Goal: Task Accomplishment & Management: Complete application form

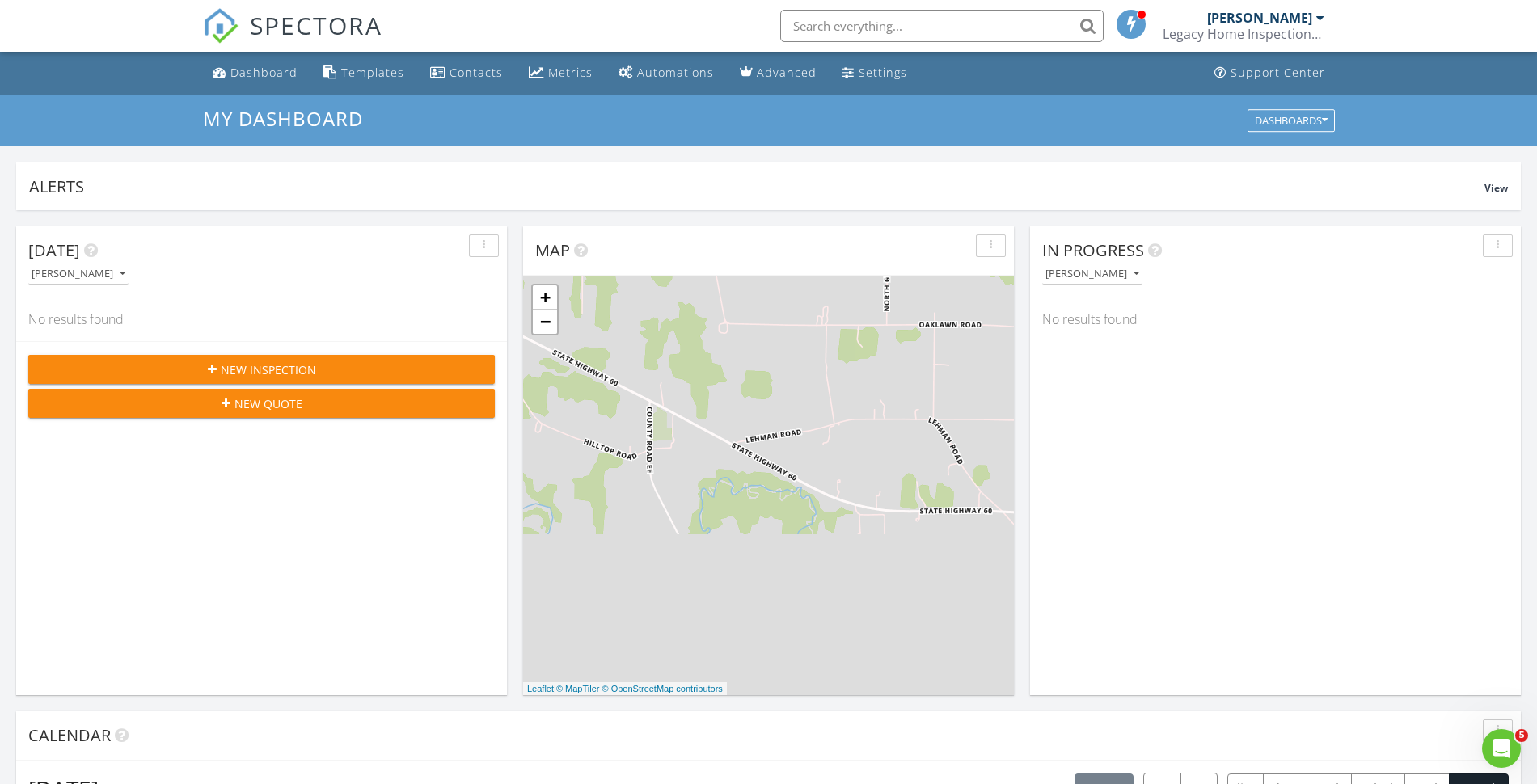
click at [256, 364] on span "New Inspection" at bounding box center [268, 369] width 95 height 17
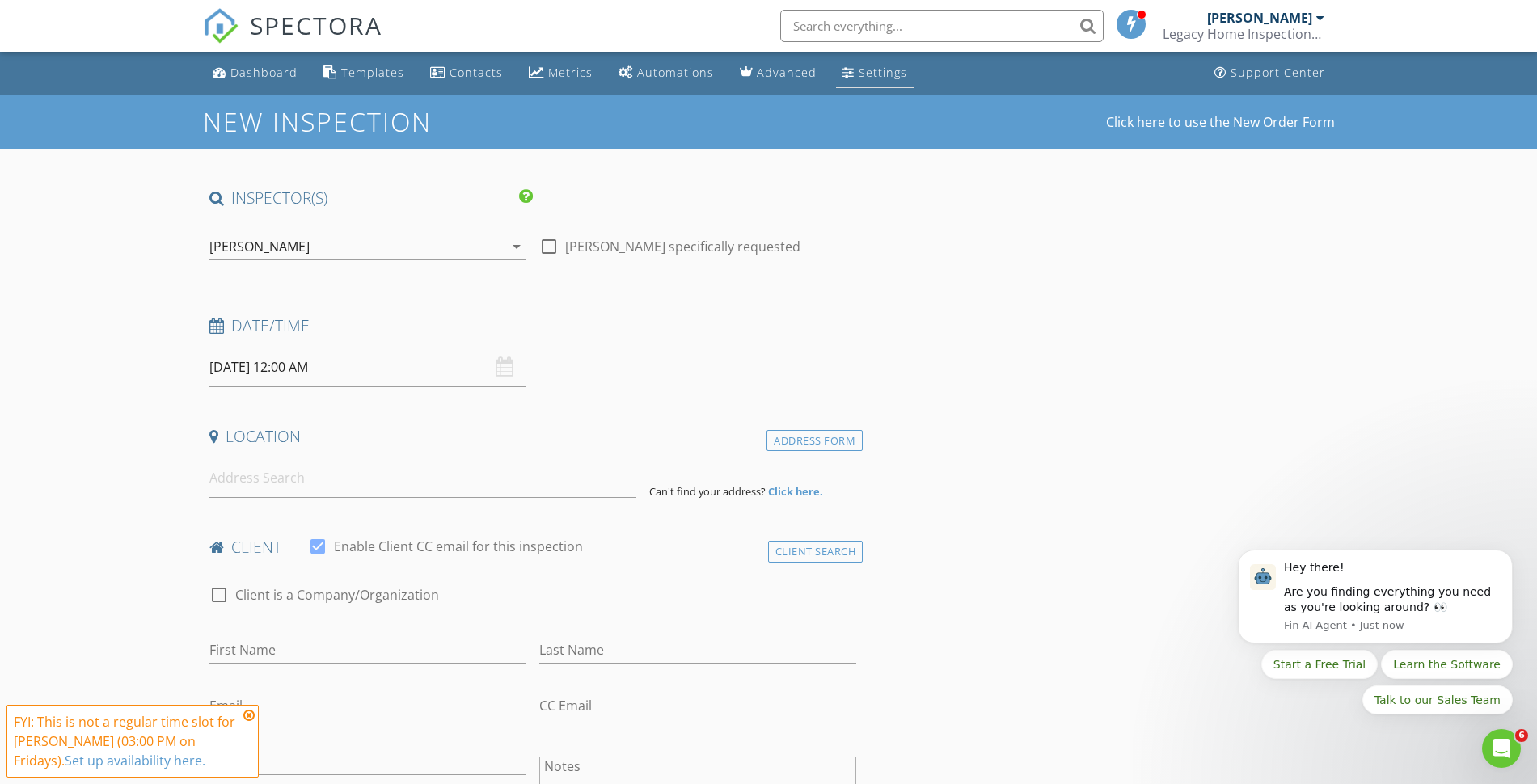
click at [858, 65] on div "Settings" at bounding box center [882, 72] width 48 height 15
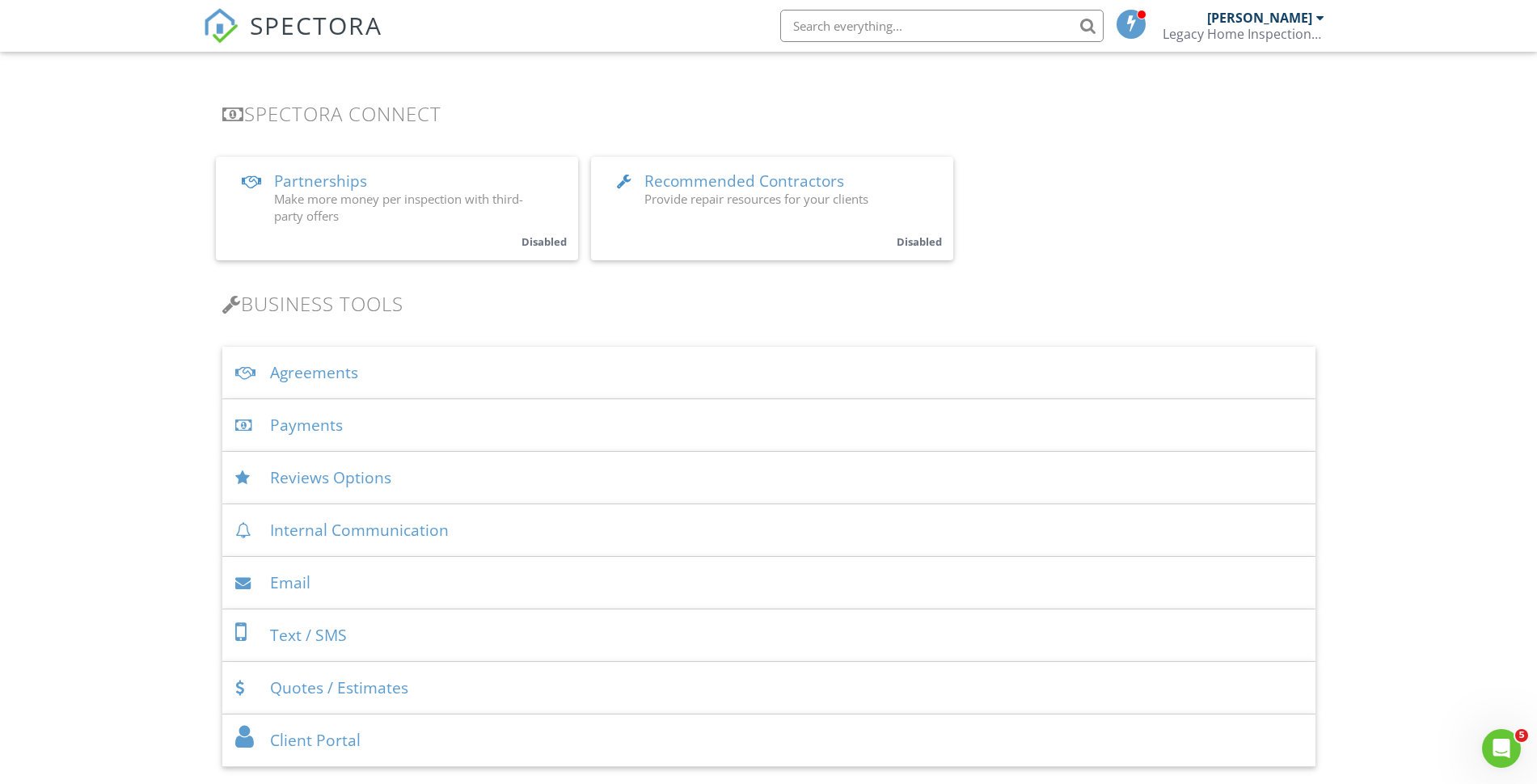
click at [396, 358] on div "Agreements" at bounding box center [768, 373] width 1093 height 53
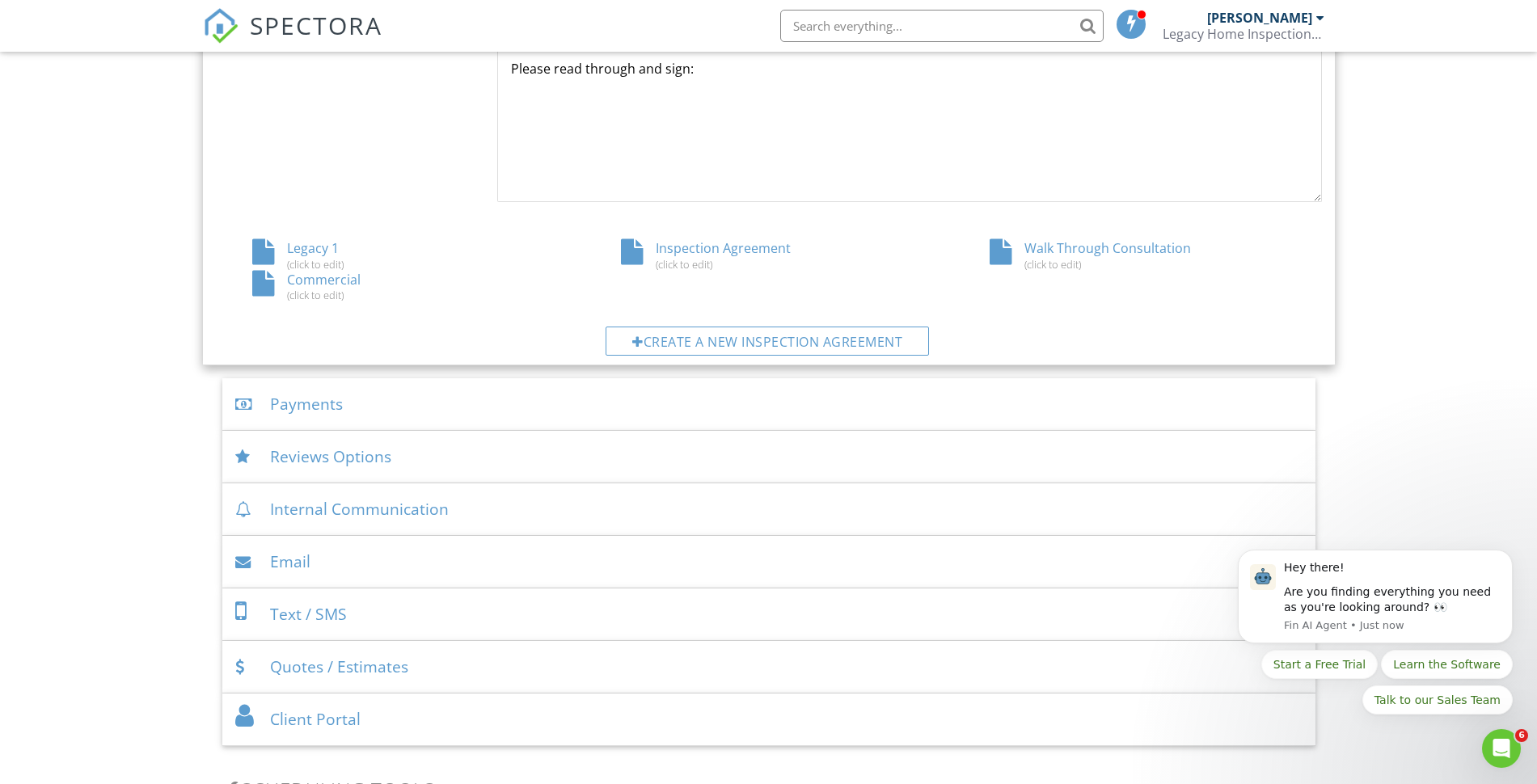
click at [325, 248] on div "Legacy 1 (click to edit)" at bounding box center [399, 254] width 368 height 31
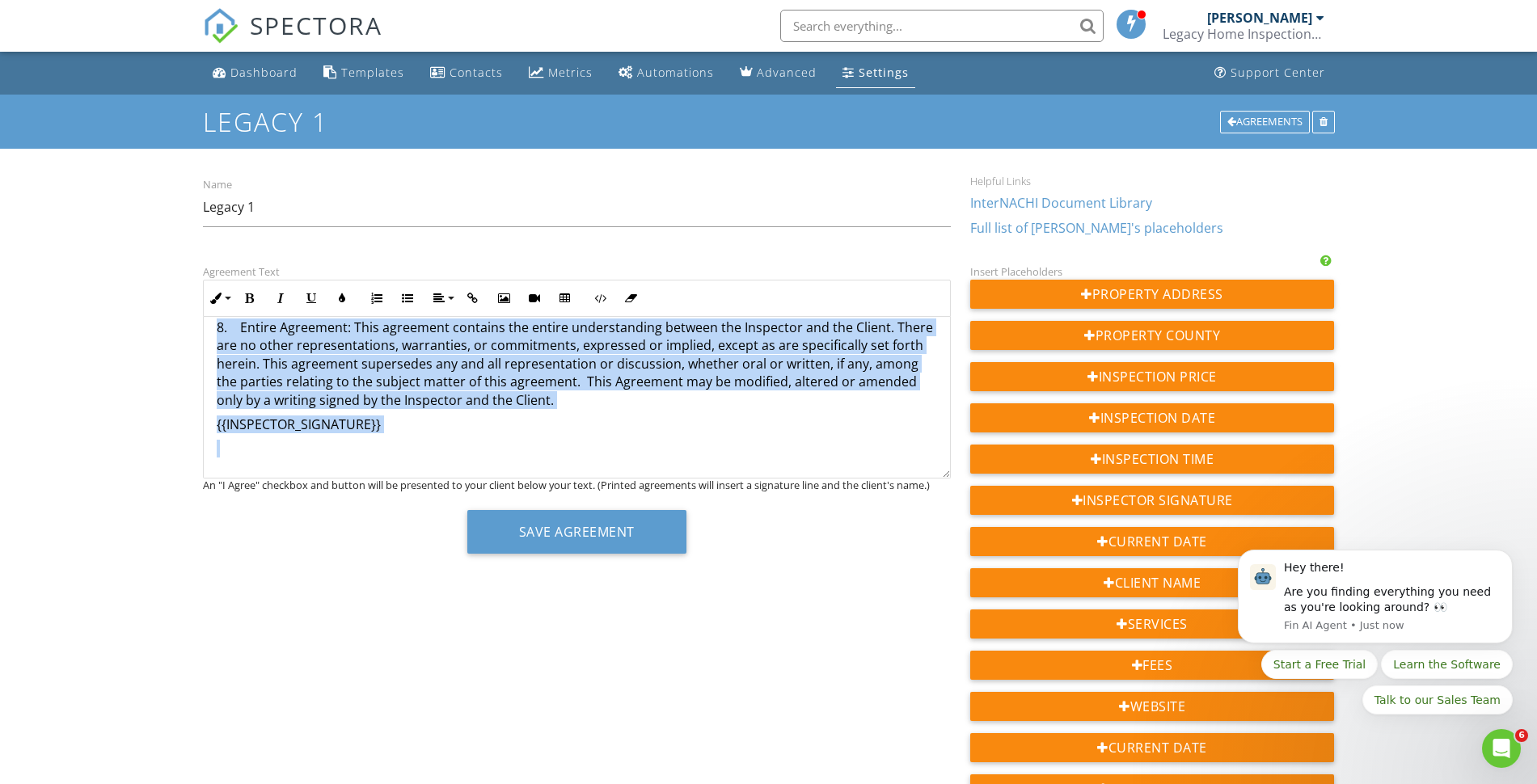
drag, startPoint x: 207, startPoint y: 339, endPoint x: 459, endPoint y: 446, distance: 273.8
copy div "INSPECTION AGREEMENT (Please read entire contract carefully) This AGREEMENT mad…"
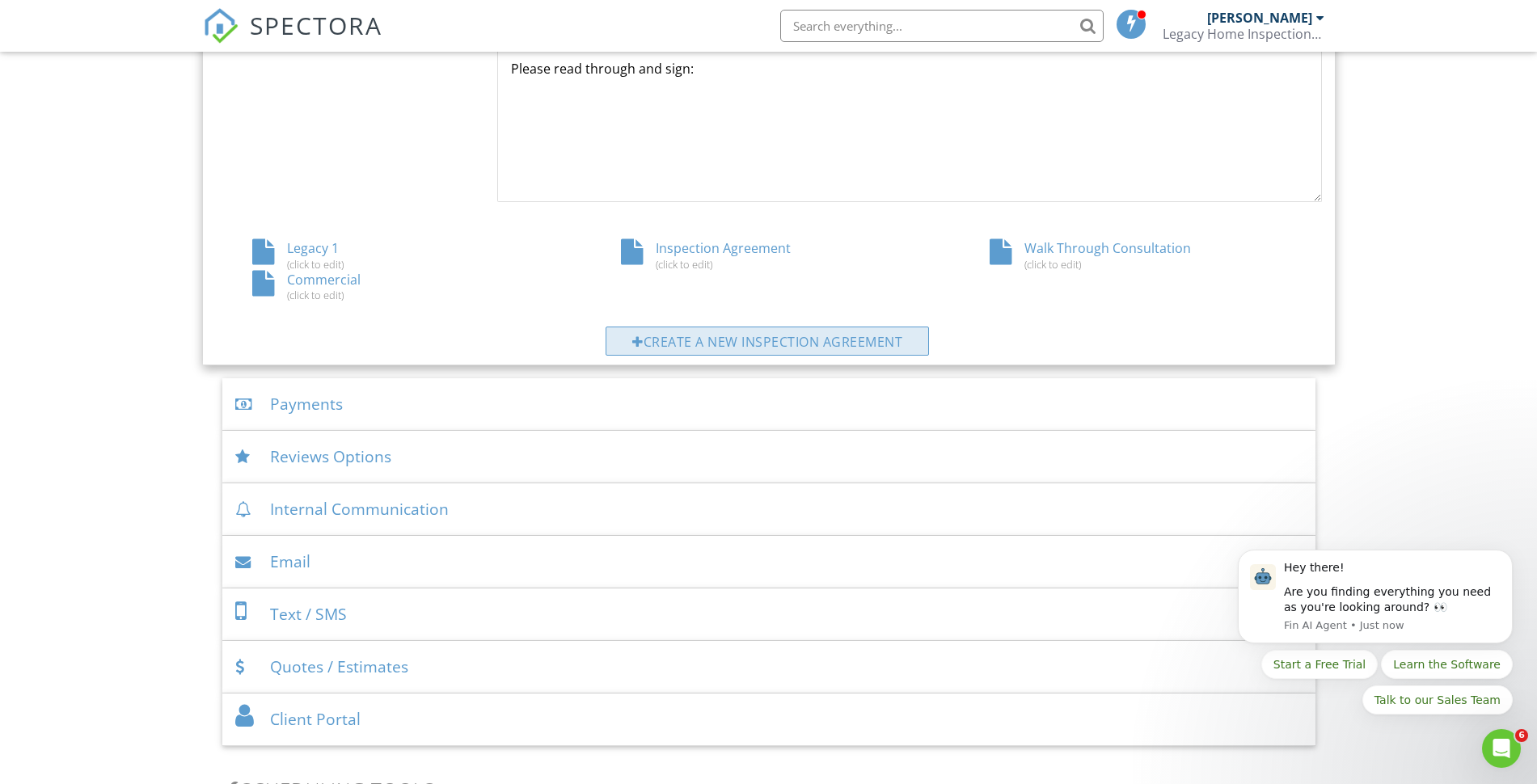
click at [746, 337] on div "Create a new inspection agreement" at bounding box center [768, 340] width 324 height 29
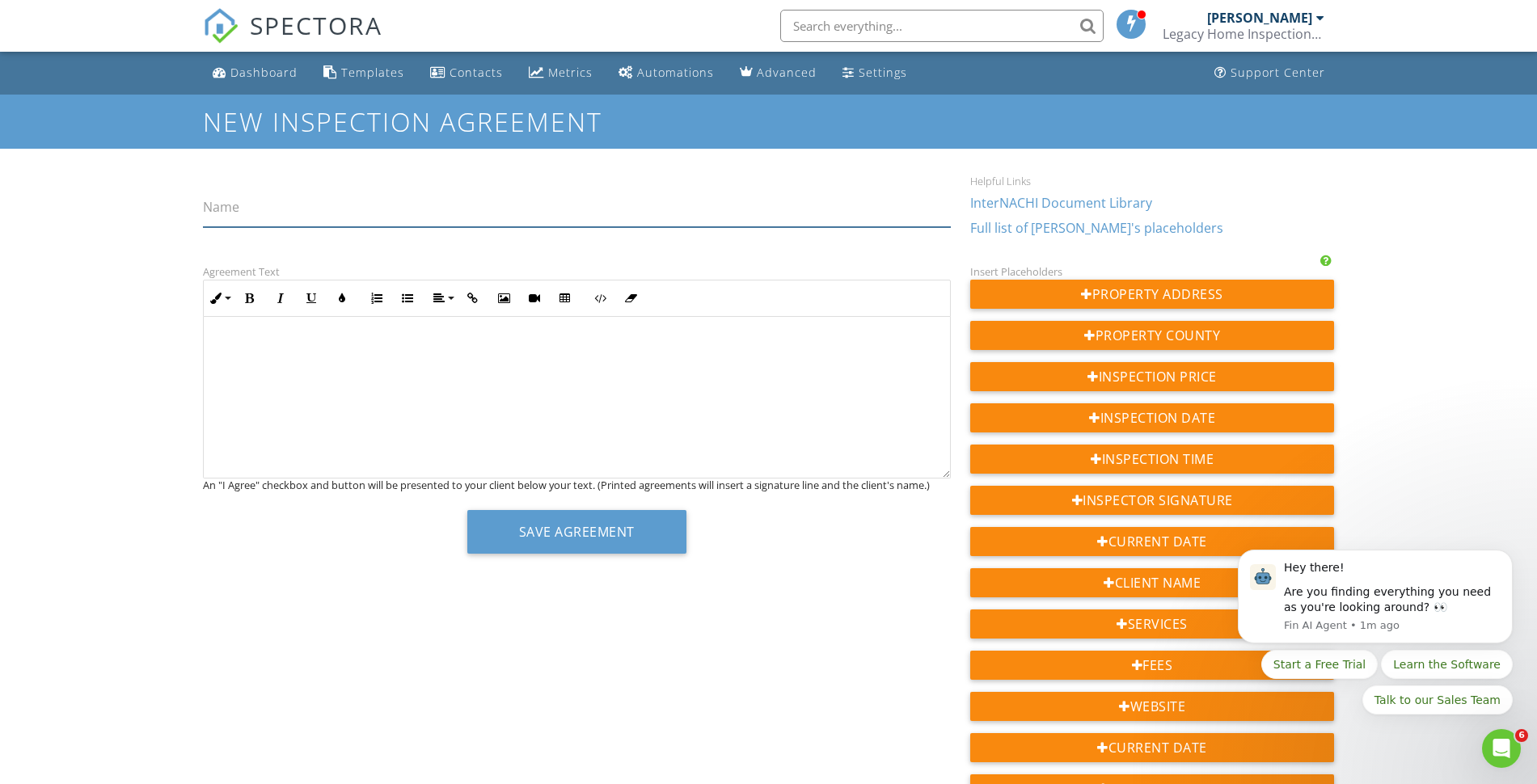
click at [286, 207] on input "Name" at bounding box center [577, 207] width 747 height 40
type input "Unfinished Construction"
click at [368, 369] on div at bounding box center [577, 397] width 746 height 162
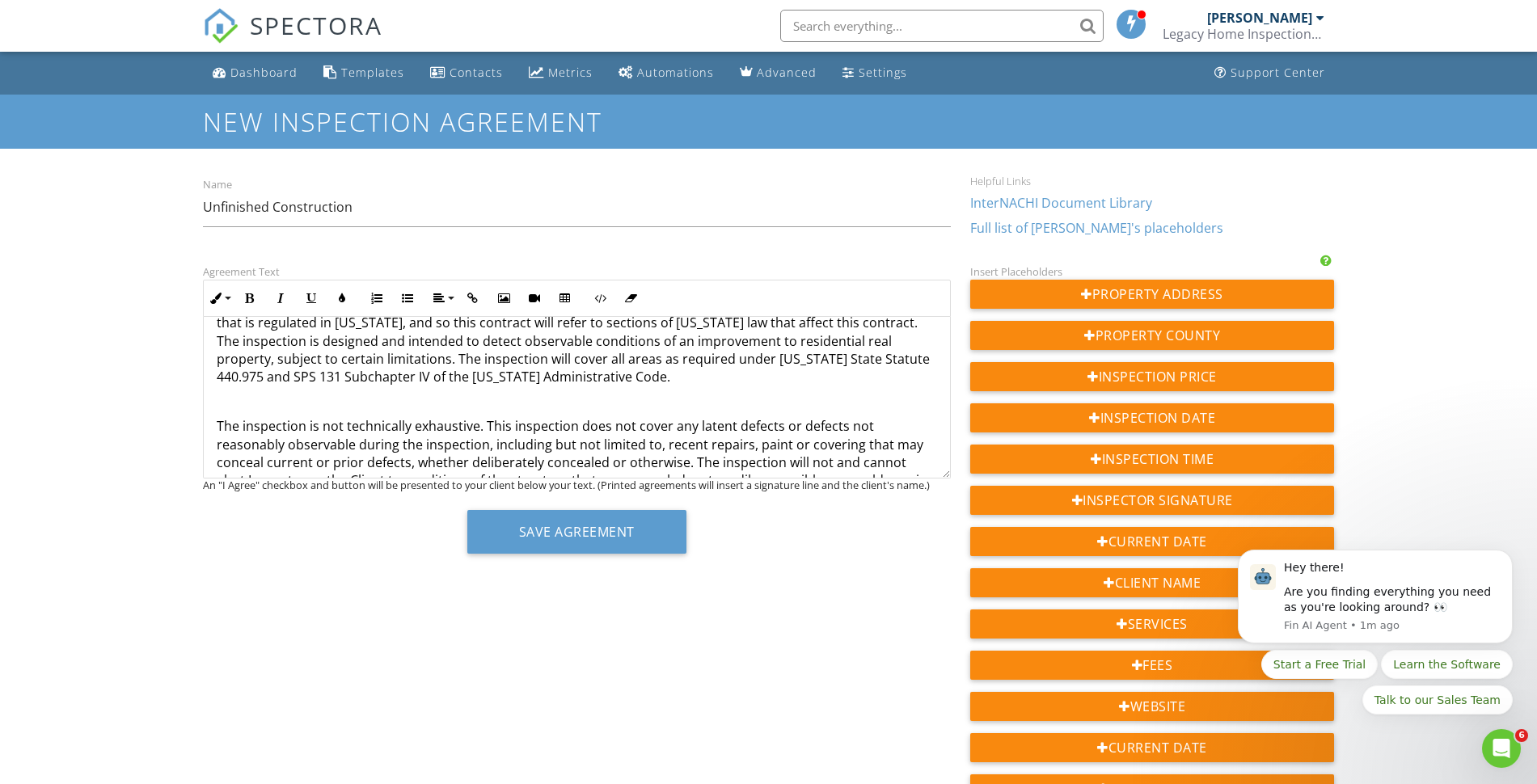
scroll to position [202, 0]
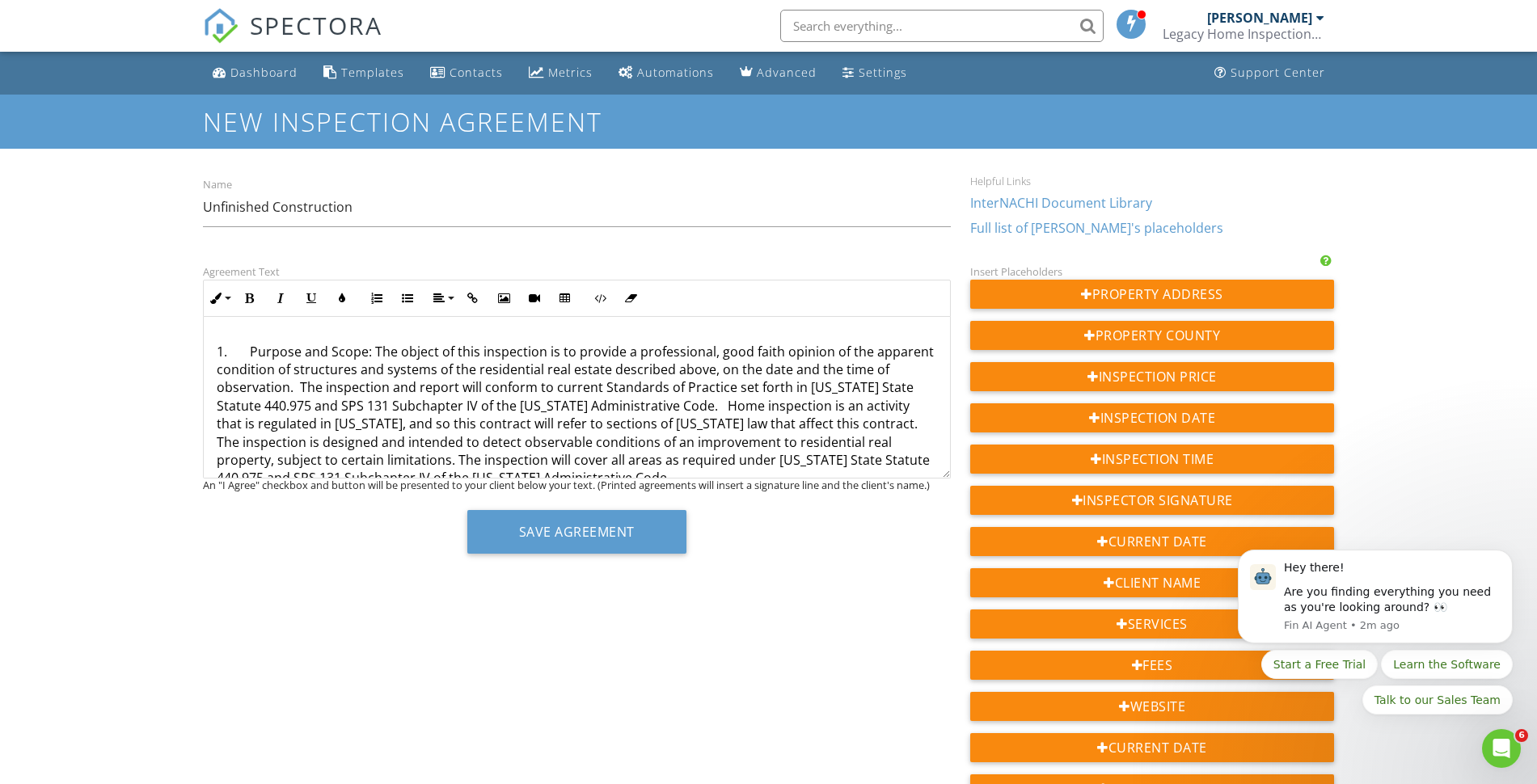
click at [310, 387] on p "1. Purpose and Scope: The object of this inspection is to provide a professiona…" at bounding box center [576, 415] width 720 height 145
click at [828, 407] on p "1. Purpose and Scope: The object of this inspection is to provide a professiona…" at bounding box center [576, 415] width 720 height 145
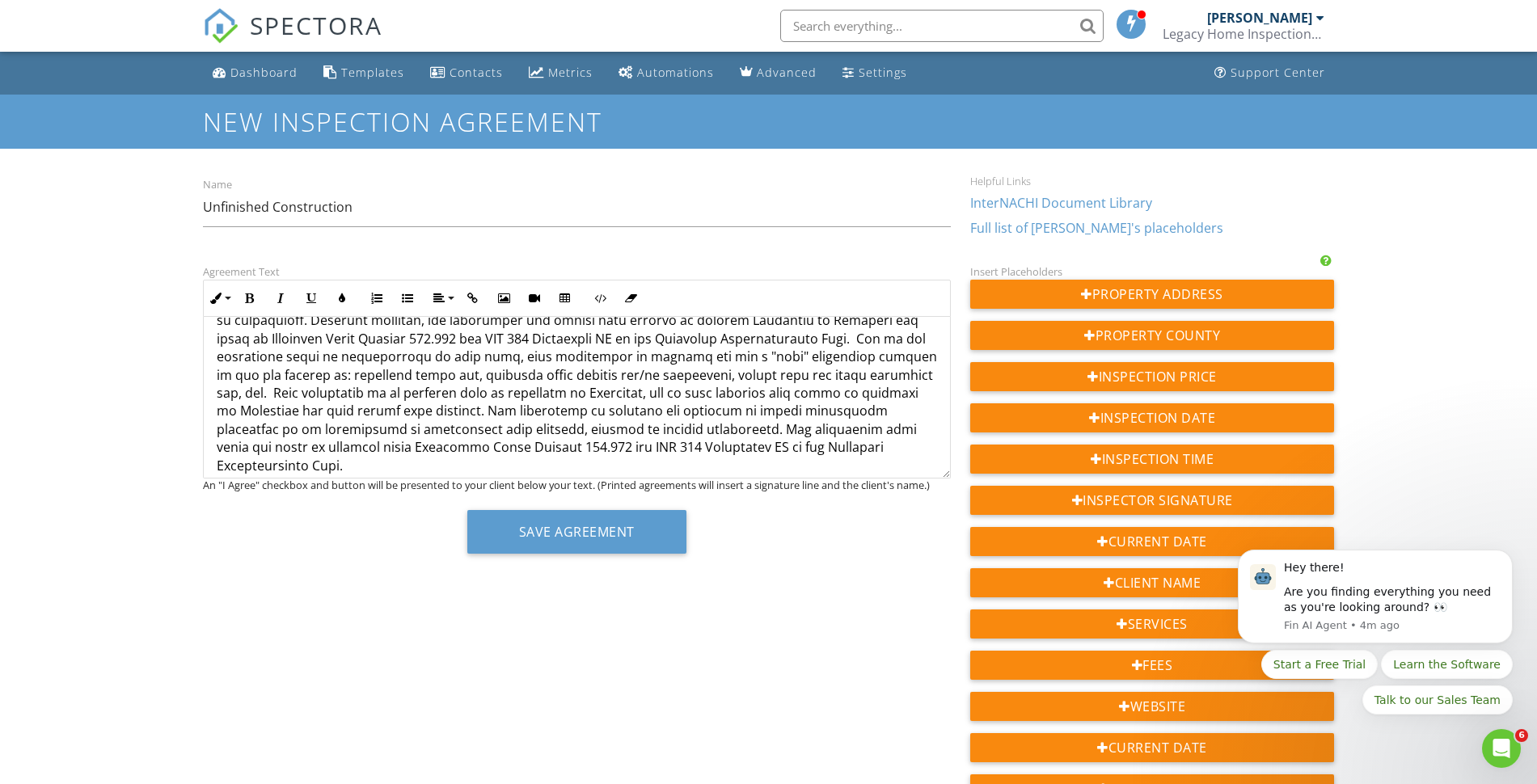
scroll to position [303, 0]
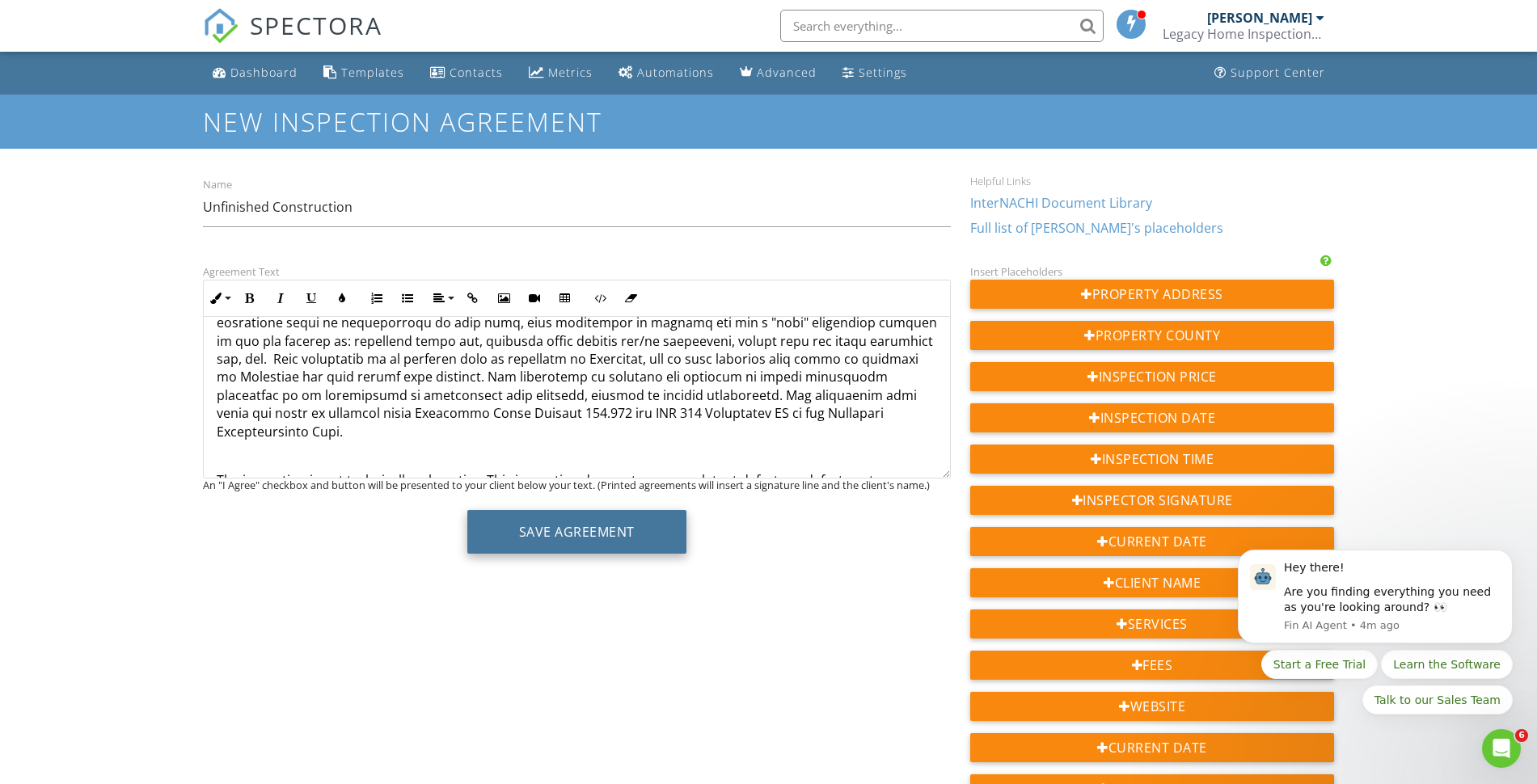
click at [583, 537] on button "Save Agreement" at bounding box center [576, 532] width 219 height 44
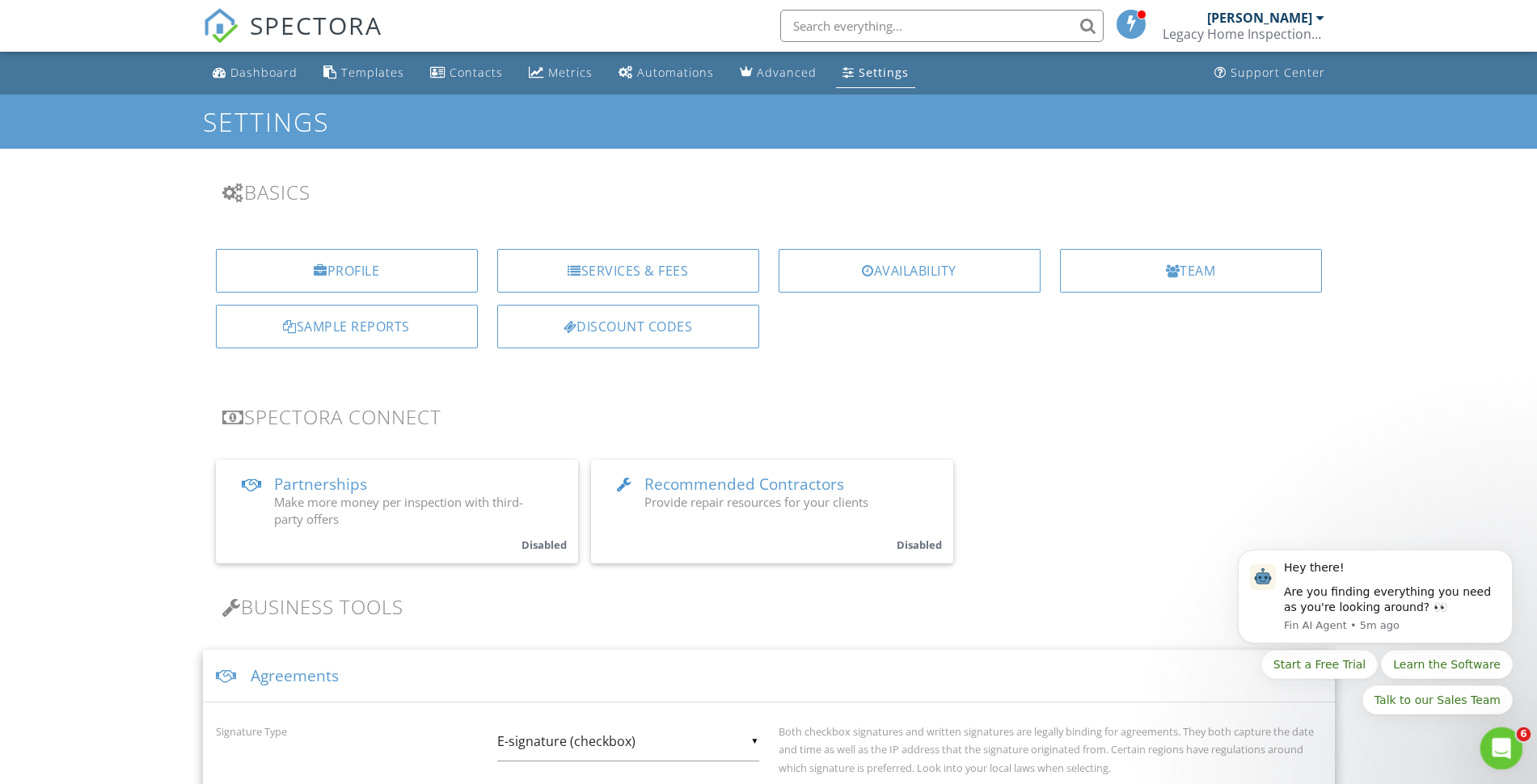
click at [1513, 743] on div "Open Intercom Messenger" at bounding box center [1498, 745] width 54 height 54
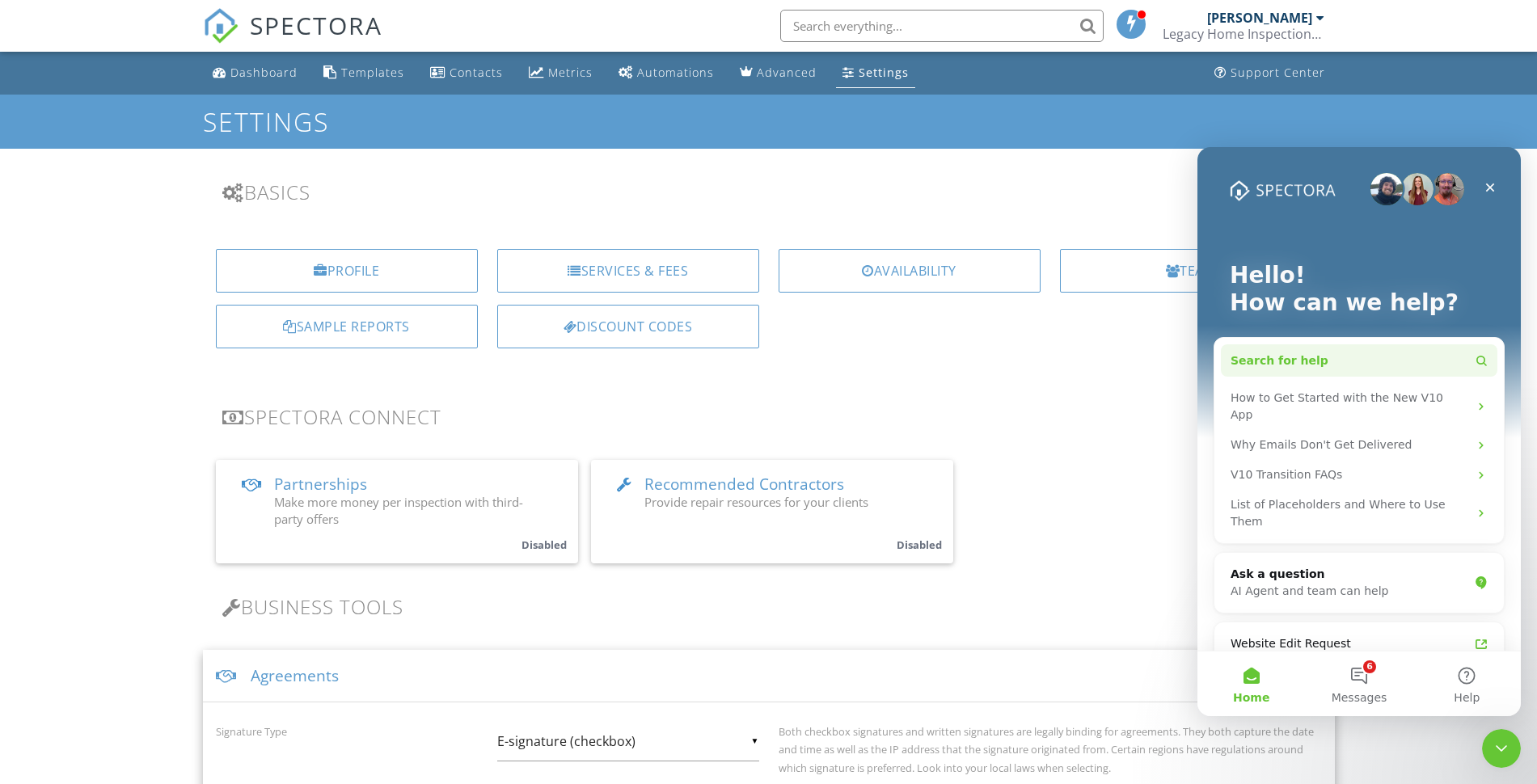
click at [1322, 355] on button "Search for help" at bounding box center [1359, 360] width 276 height 33
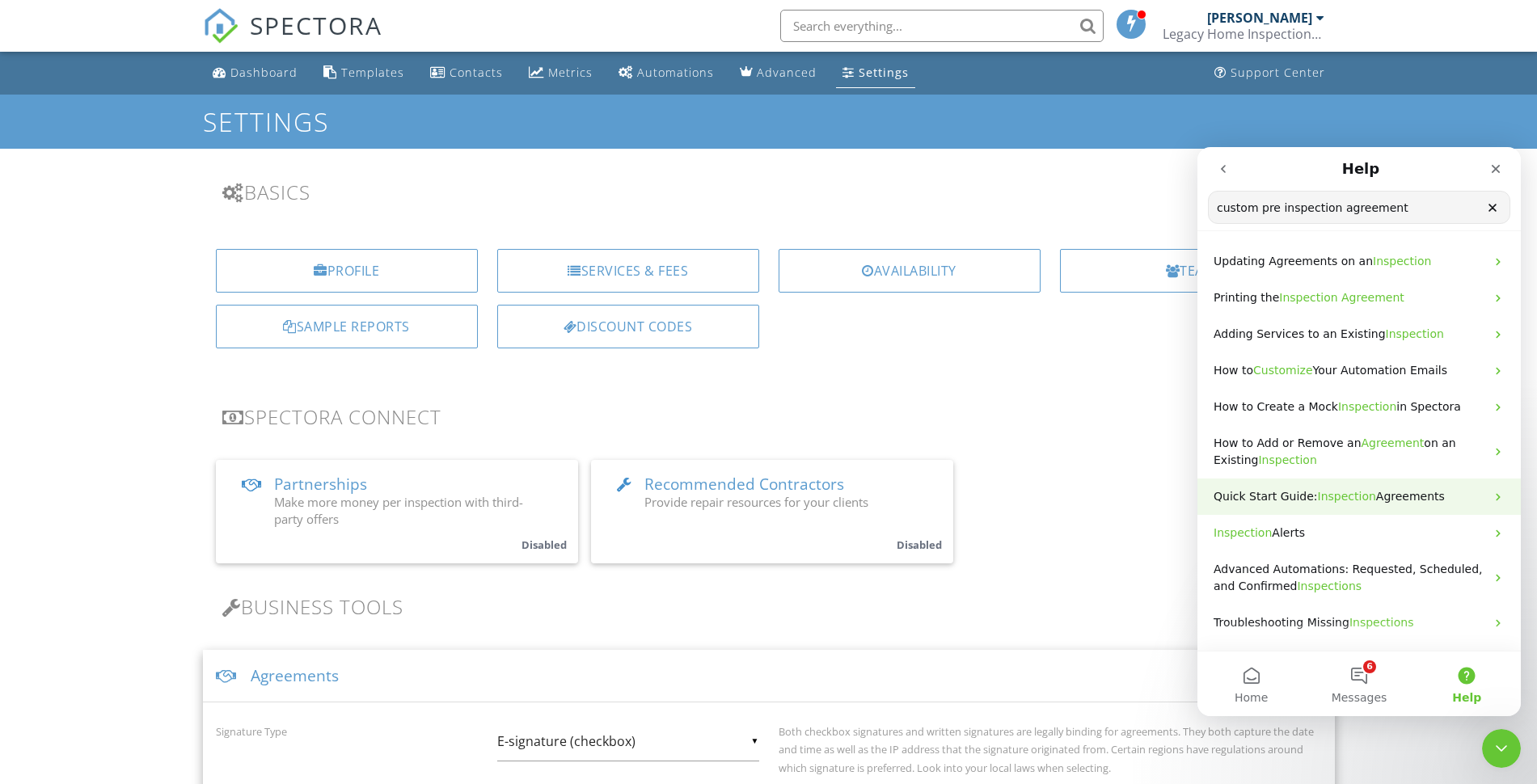
type input "custom pre inspection agreement"
click at [1341, 490] on span "Inspection" at bounding box center [1346, 496] width 58 height 13
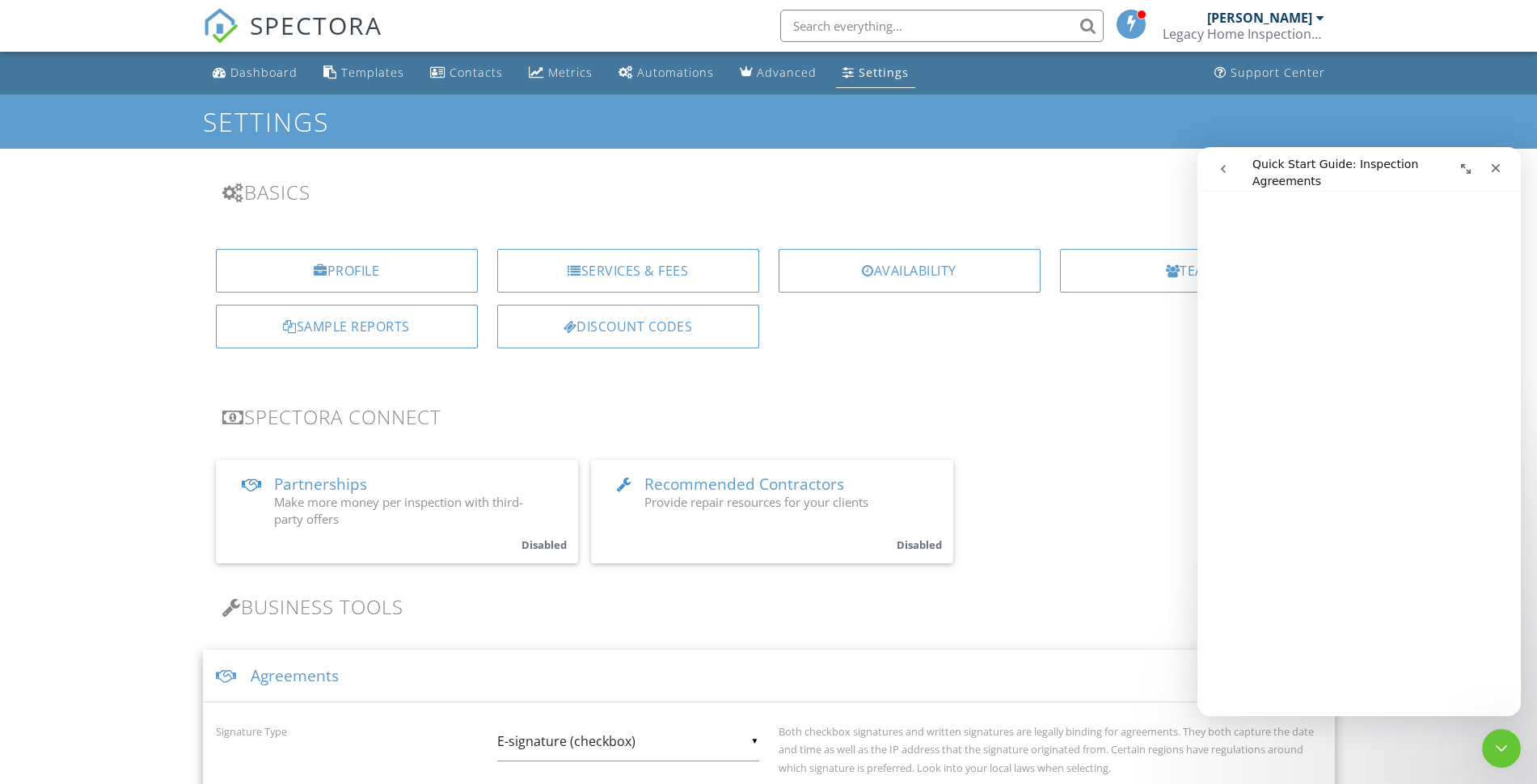
scroll to position [1007, 0]
click at [1503, 164] on div "Close" at bounding box center [1495, 168] width 29 height 29
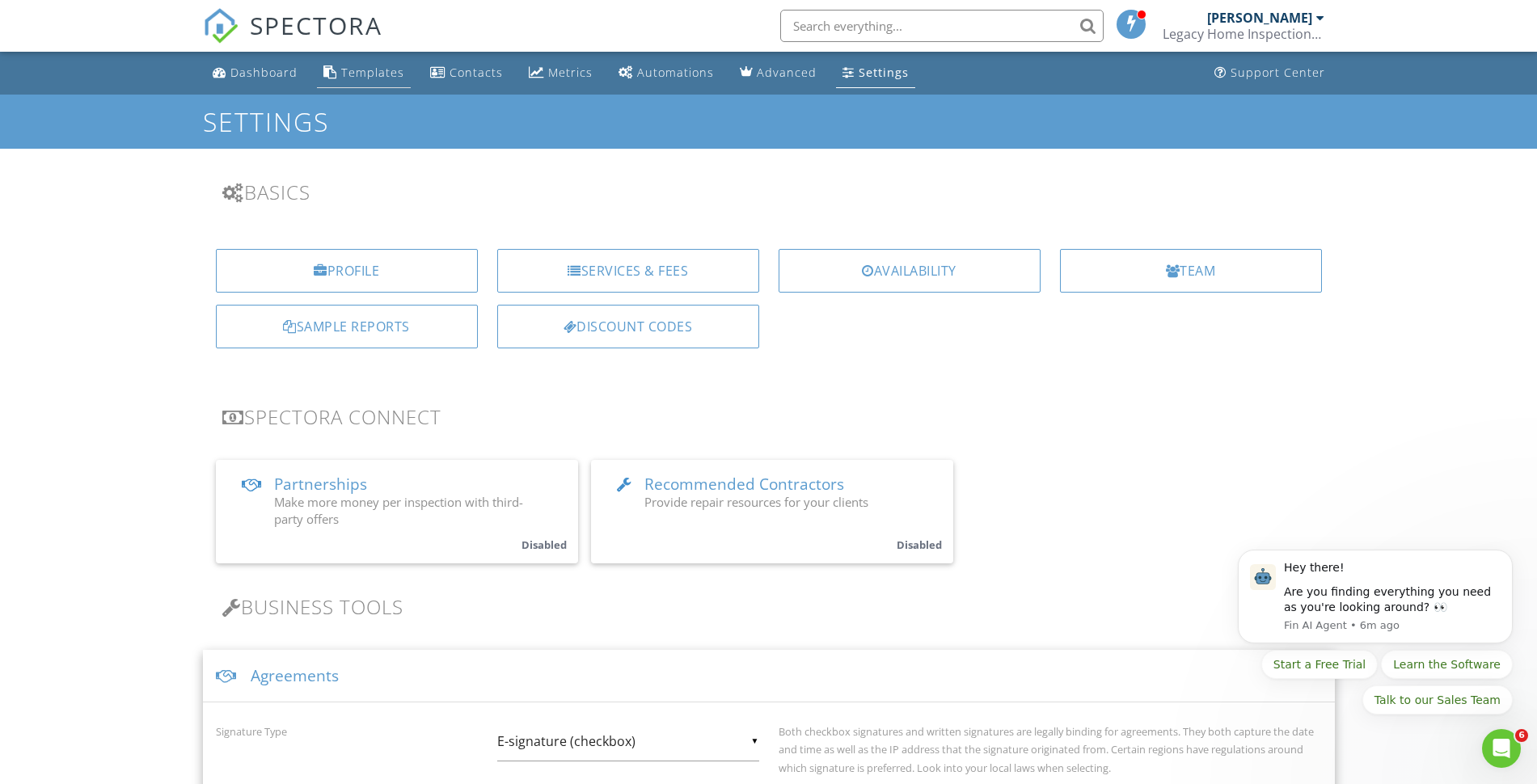
scroll to position [0, 0]
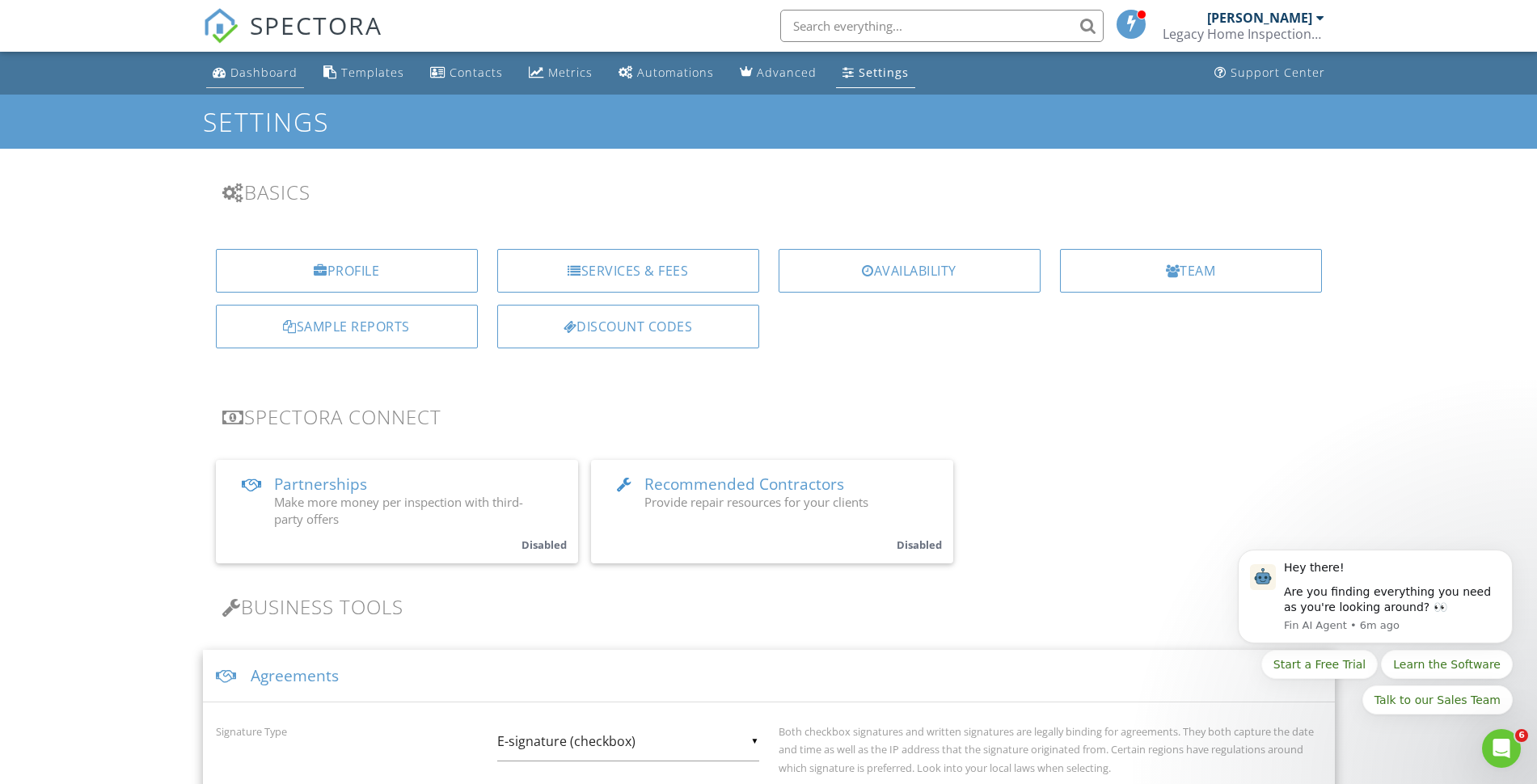
click at [239, 66] on div "Dashboard" at bounding box center [264, 72] width 67 height 15
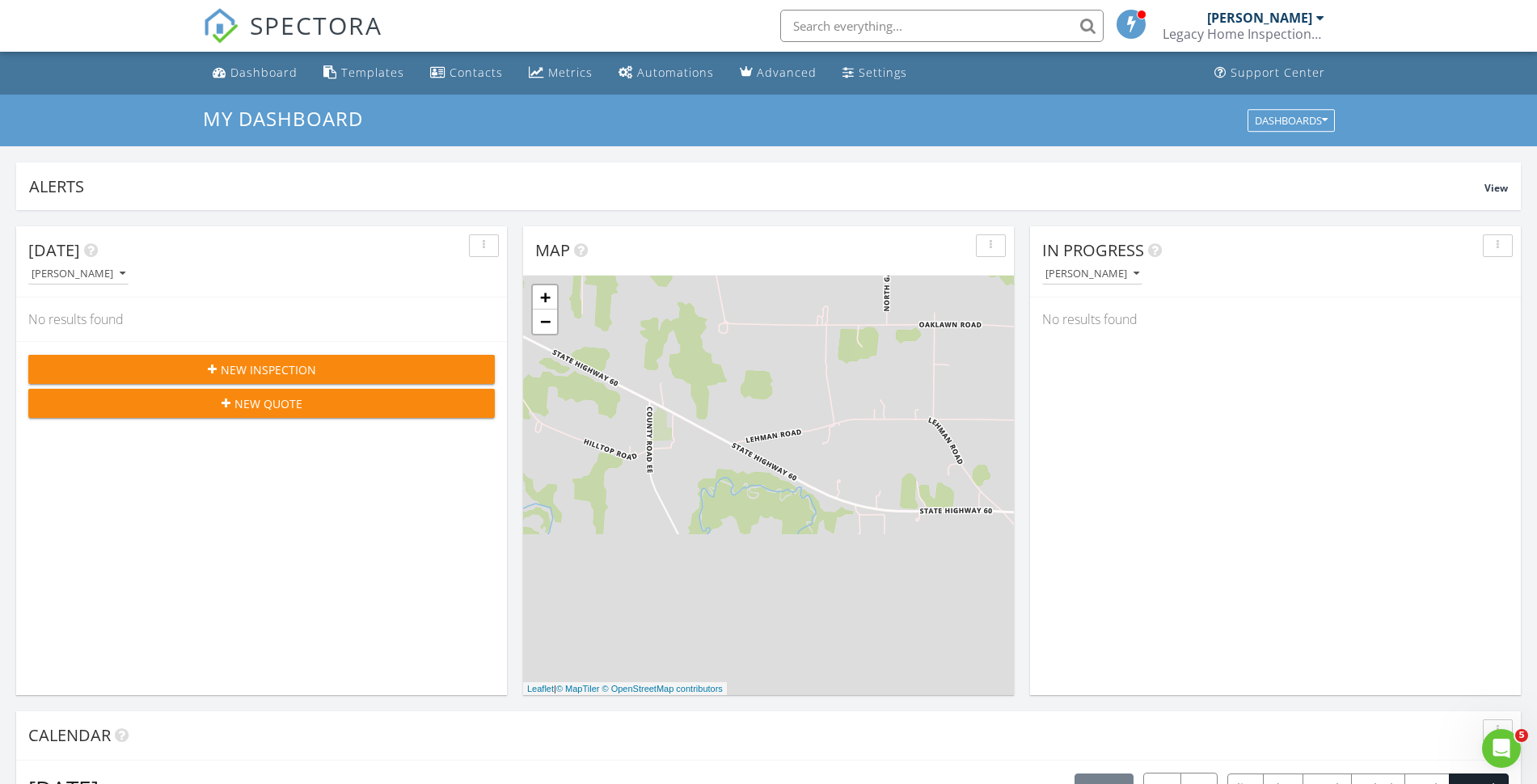
click at [275, 366] on span "New Inspection" at bounding box center [268, 369] width 95 height 17
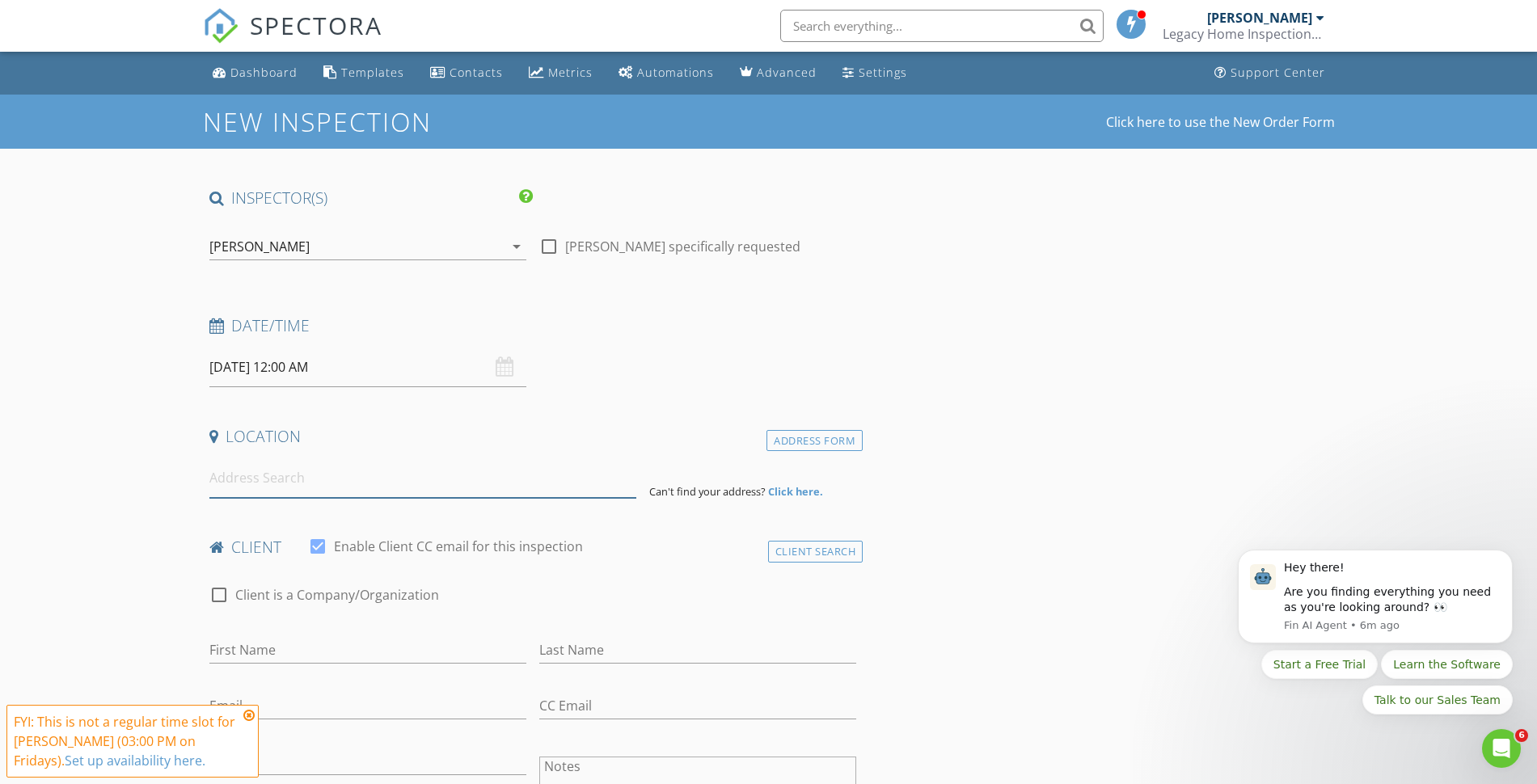
click at [265, 484] on input at bounding box center [422, 477] width 426 height 40
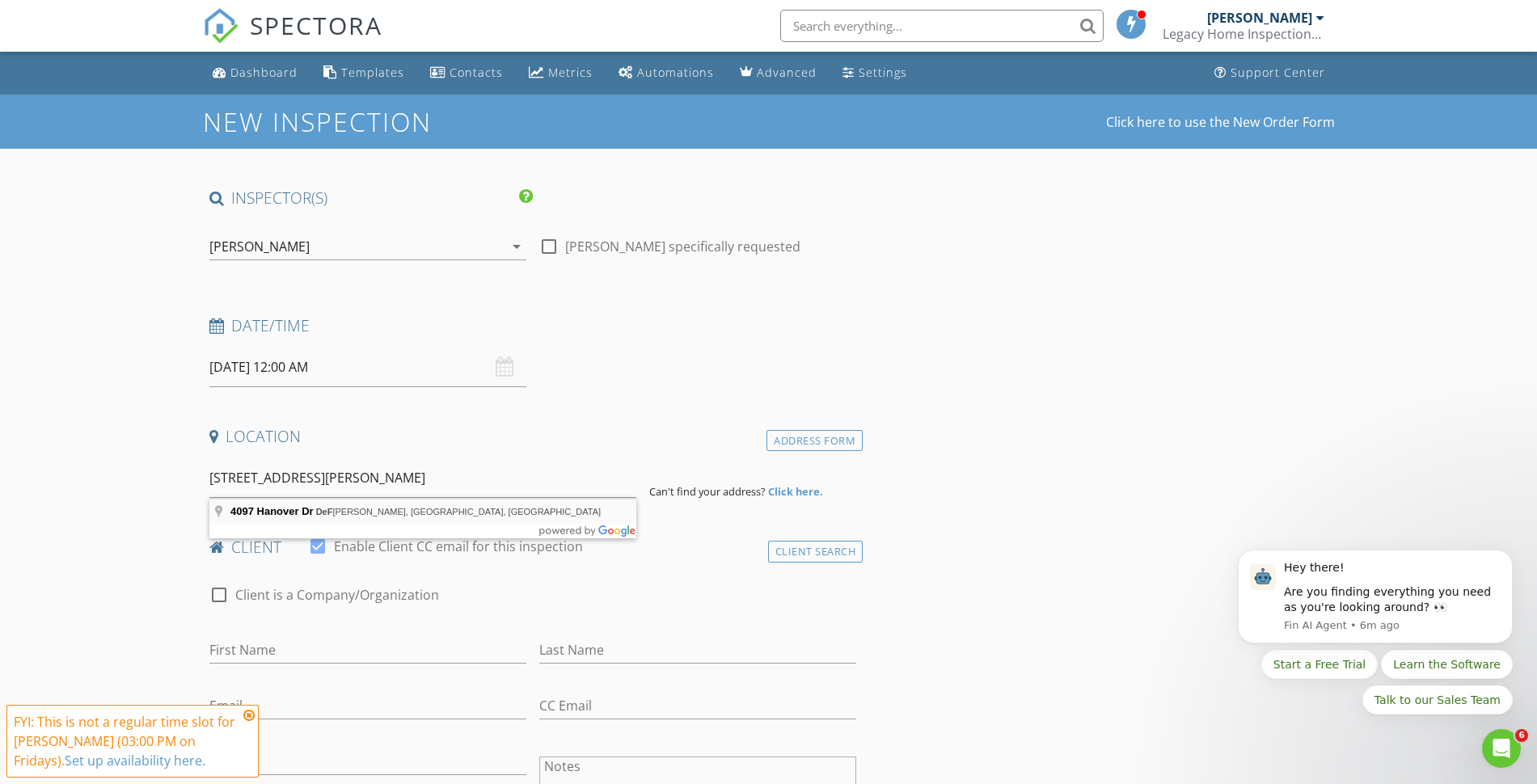
type input "[STREET_ADDRESS][PERSON_NAME]"
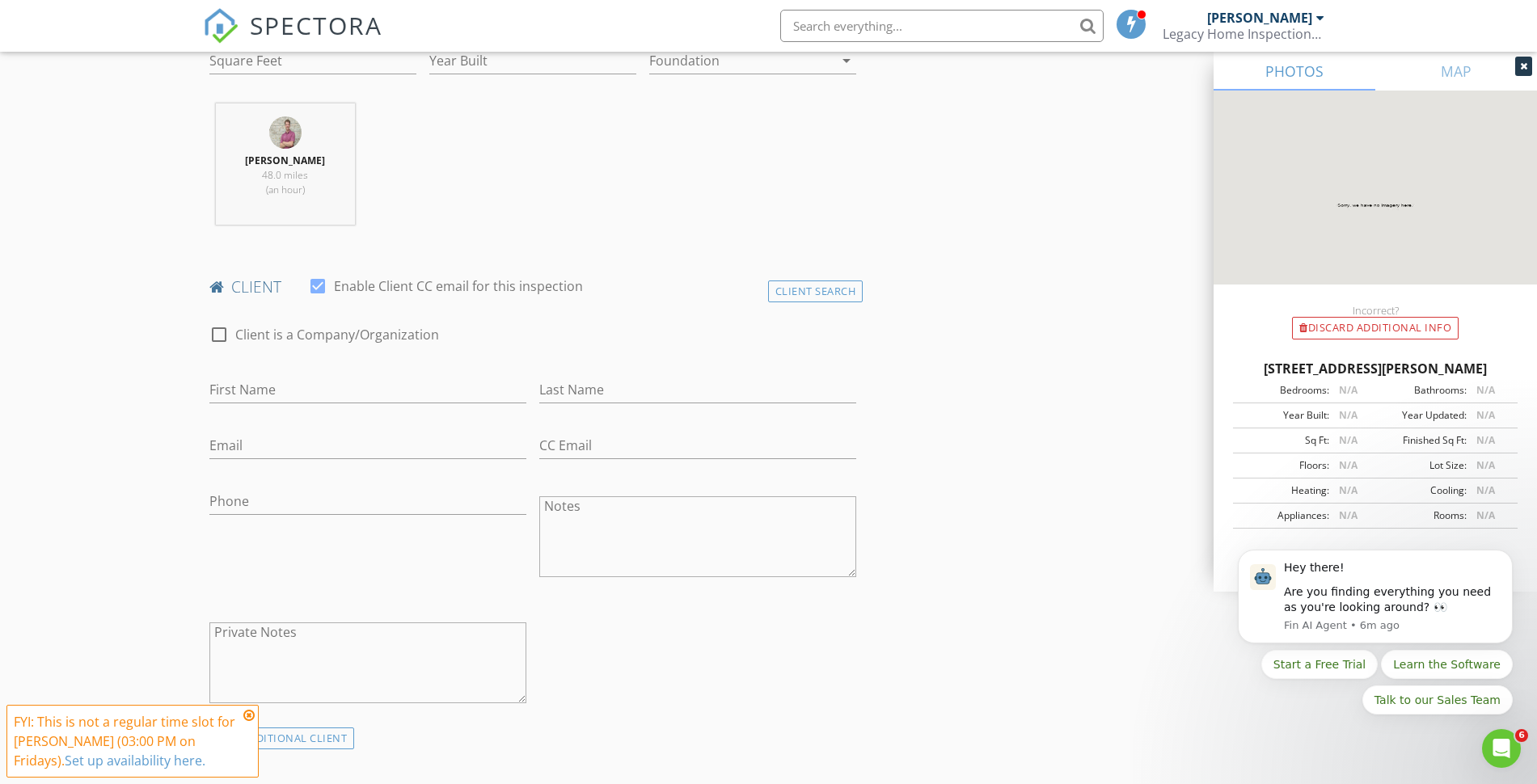
scroll to position [606, 0]
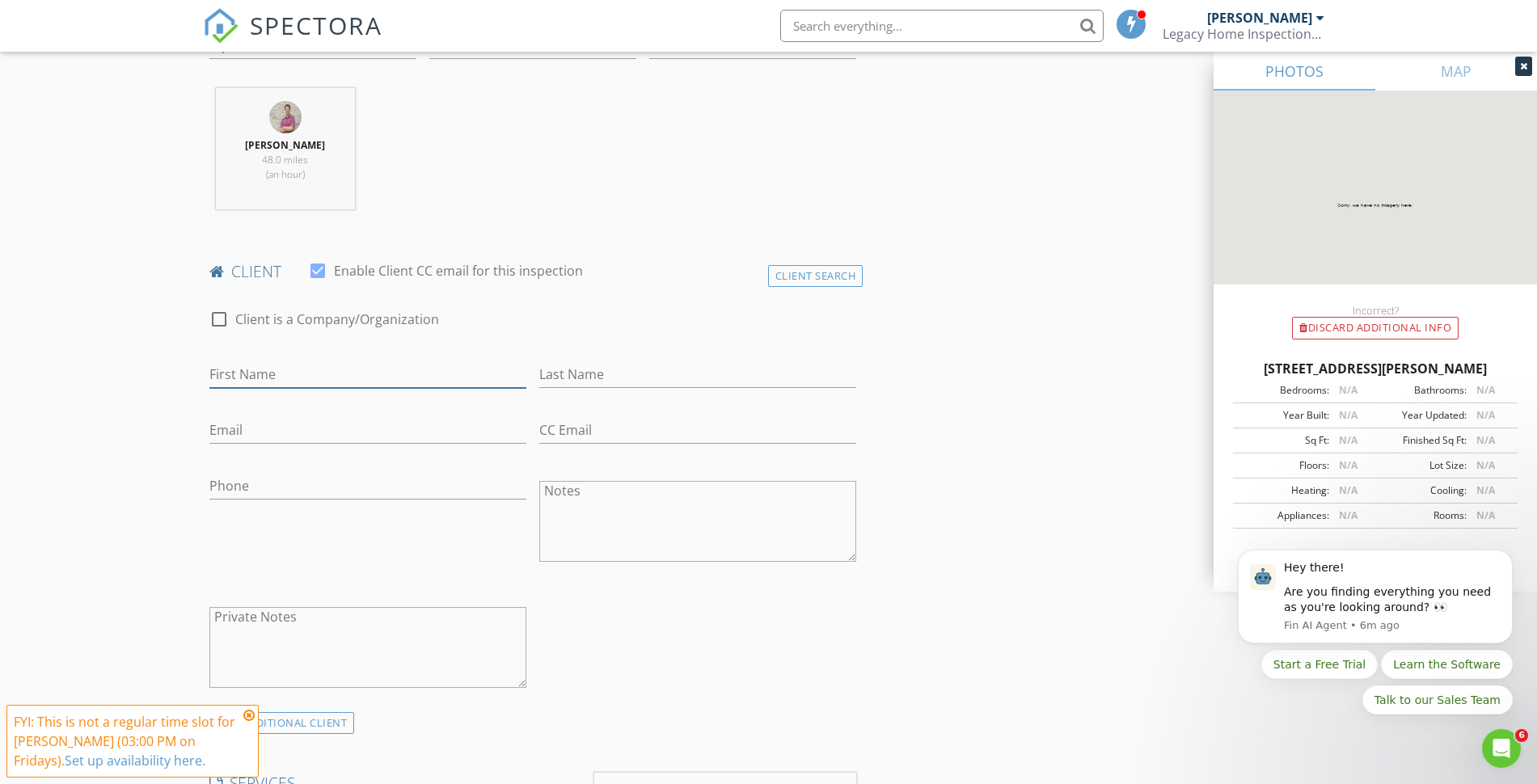
click at [318, 370] on input "First Name" at bounding box center [368, 374] width 317 height 26
type input "[PERSON_NAME]"
click at [624, 381] on input "Last Name" at bounding box center [697, 374] width 317 height 26
type input "[PERSON_NAME]"
click at [266, 424] on input "Email" at bounding box center [368, 430] width 317 height 26
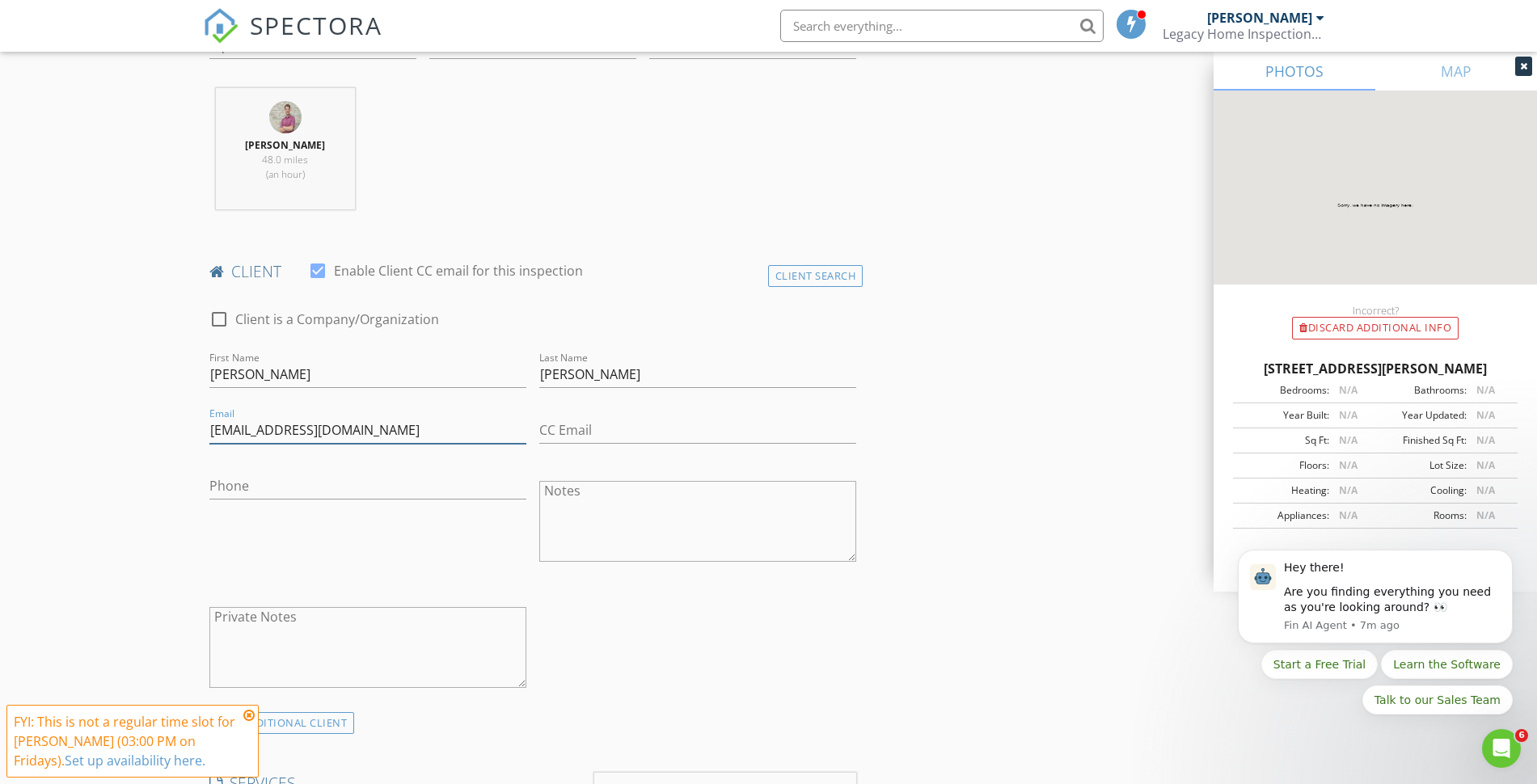
type input "[EMAIL_ADDRESS][DOMAIN_NAME]"
click at [261, 484] on input "Phone" at bounding box center [368, 486] width 317 height 26
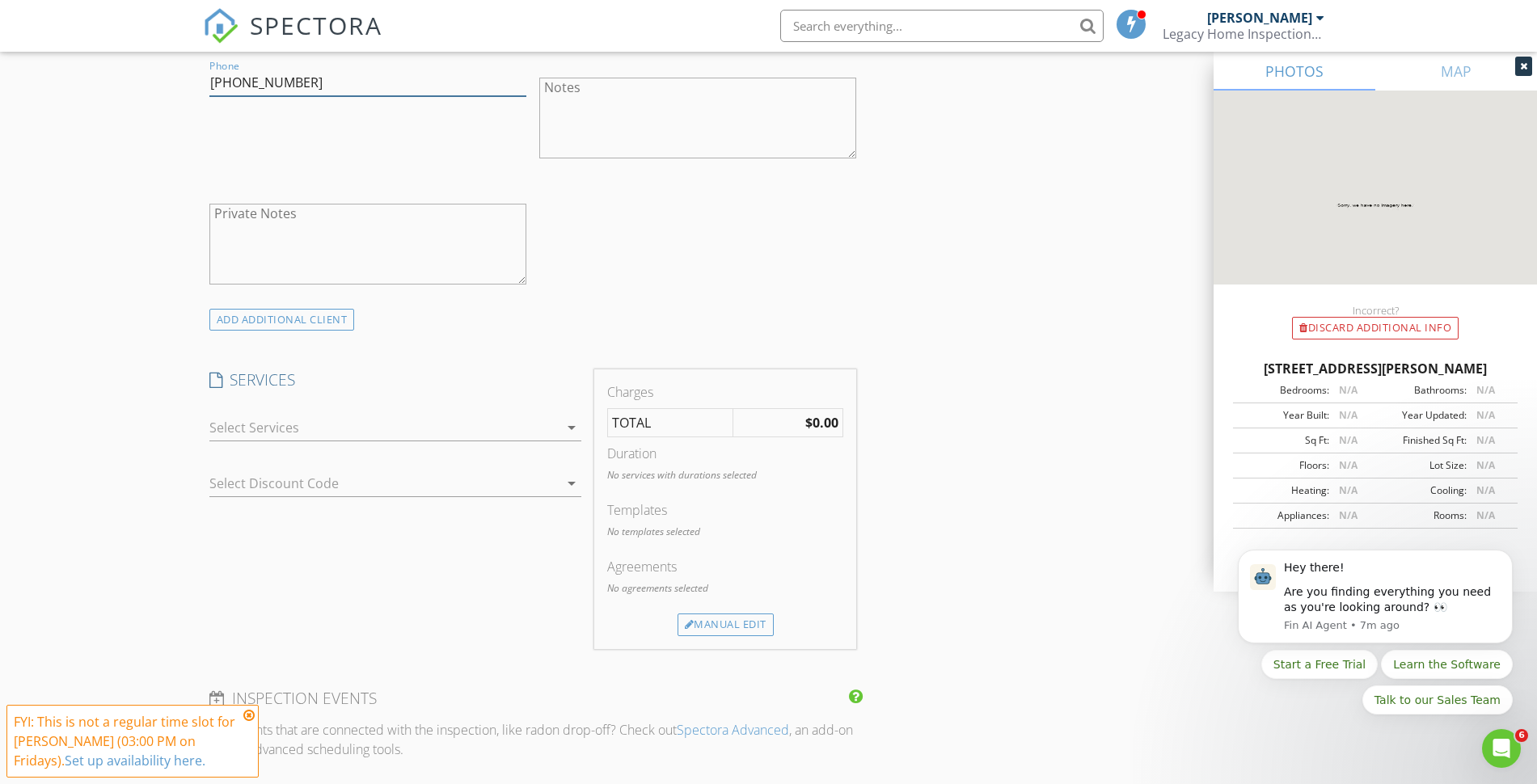
scroll to position [1010, 0]
type input "[PHONE_NUMBER]"
click at [550, 435] on div at bounding box center [383, 426] width 349 height 25
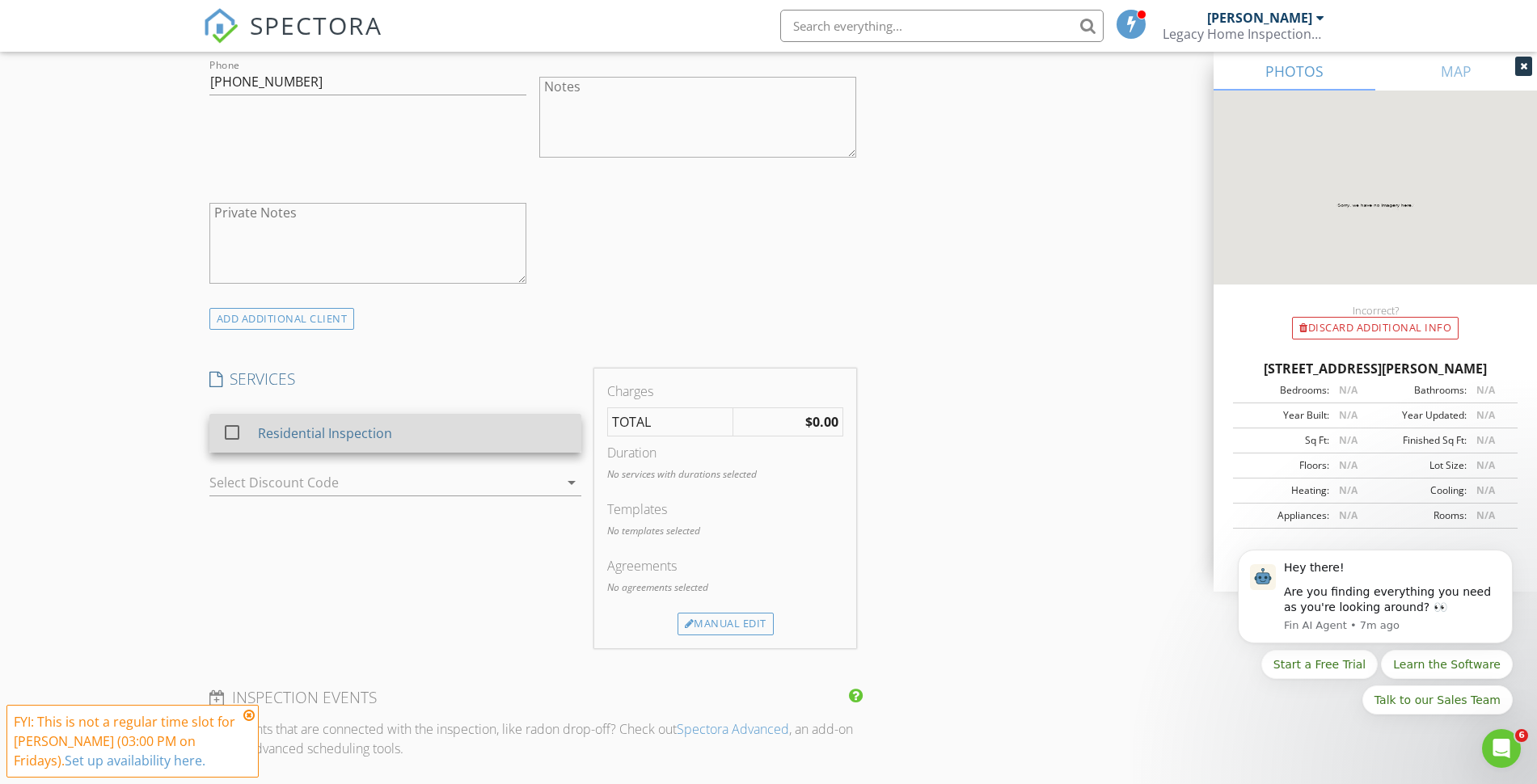
click at [236, 434] on div at bounding box center [231, 432] width 27 height 27
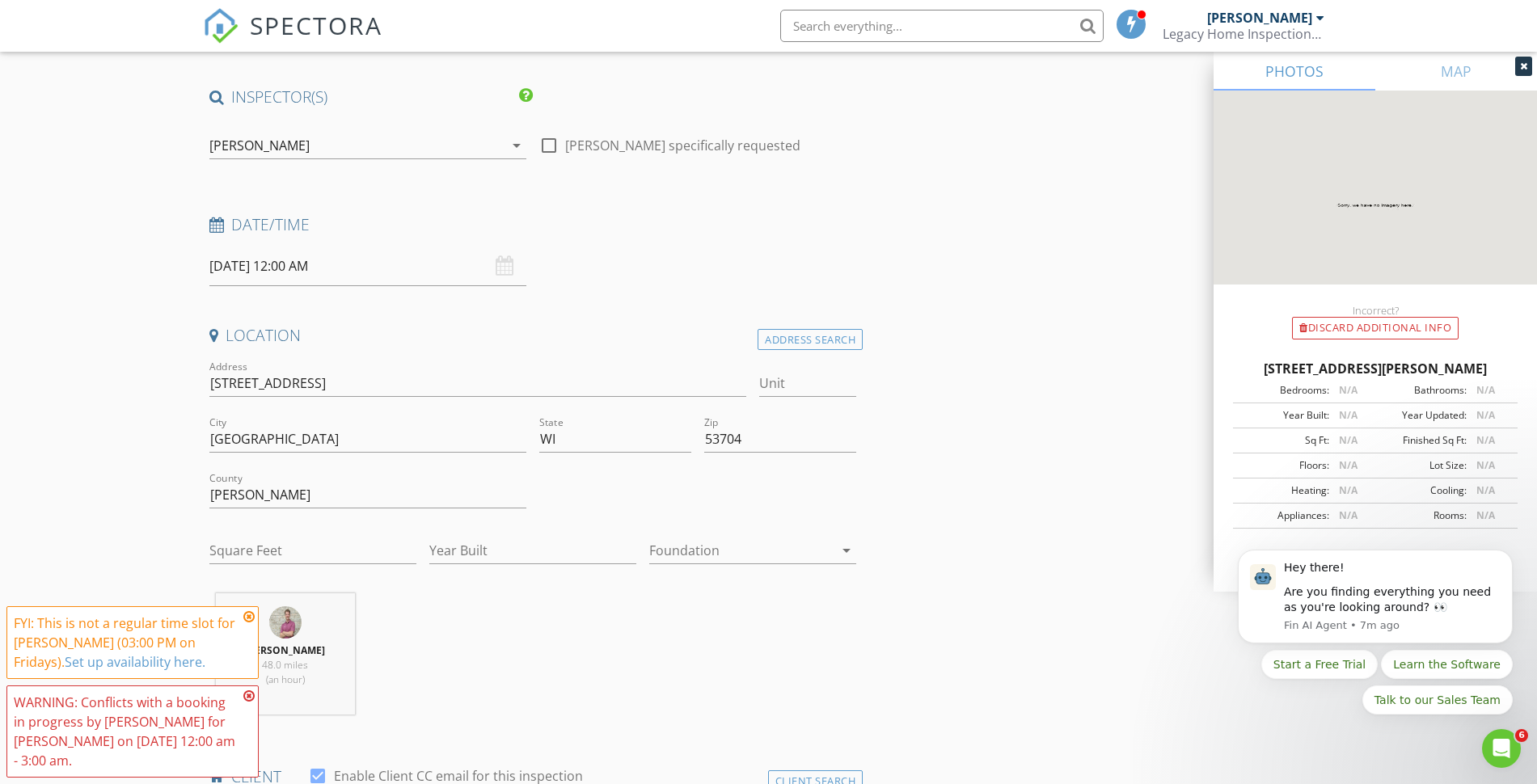
scroll to position [0, 0]
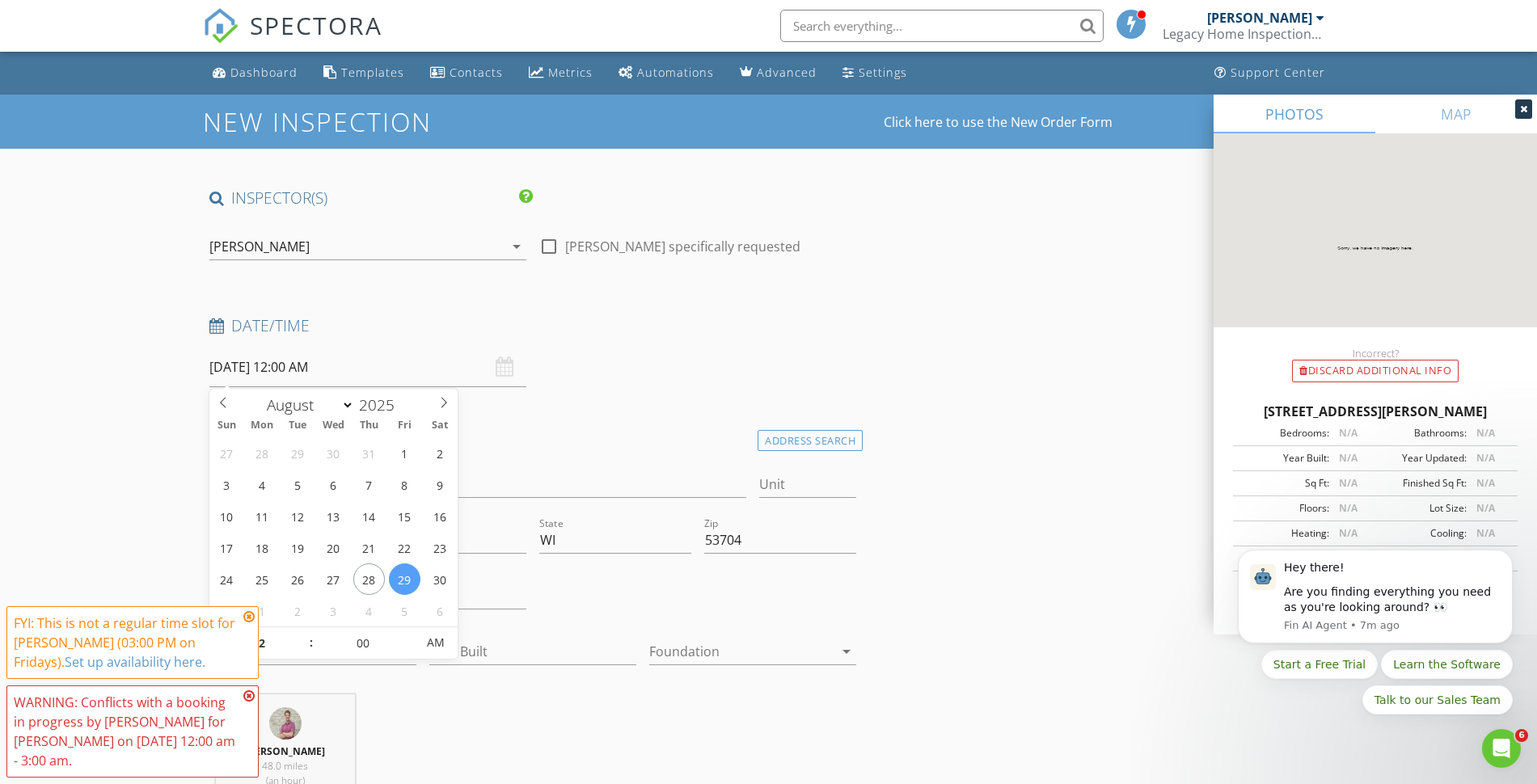
click at [285, 374] on input "08/29/2025 12:00 AM" at bounding box center [368, 367] width 317 height 40
type input "08/30/2025 12:00 AM"
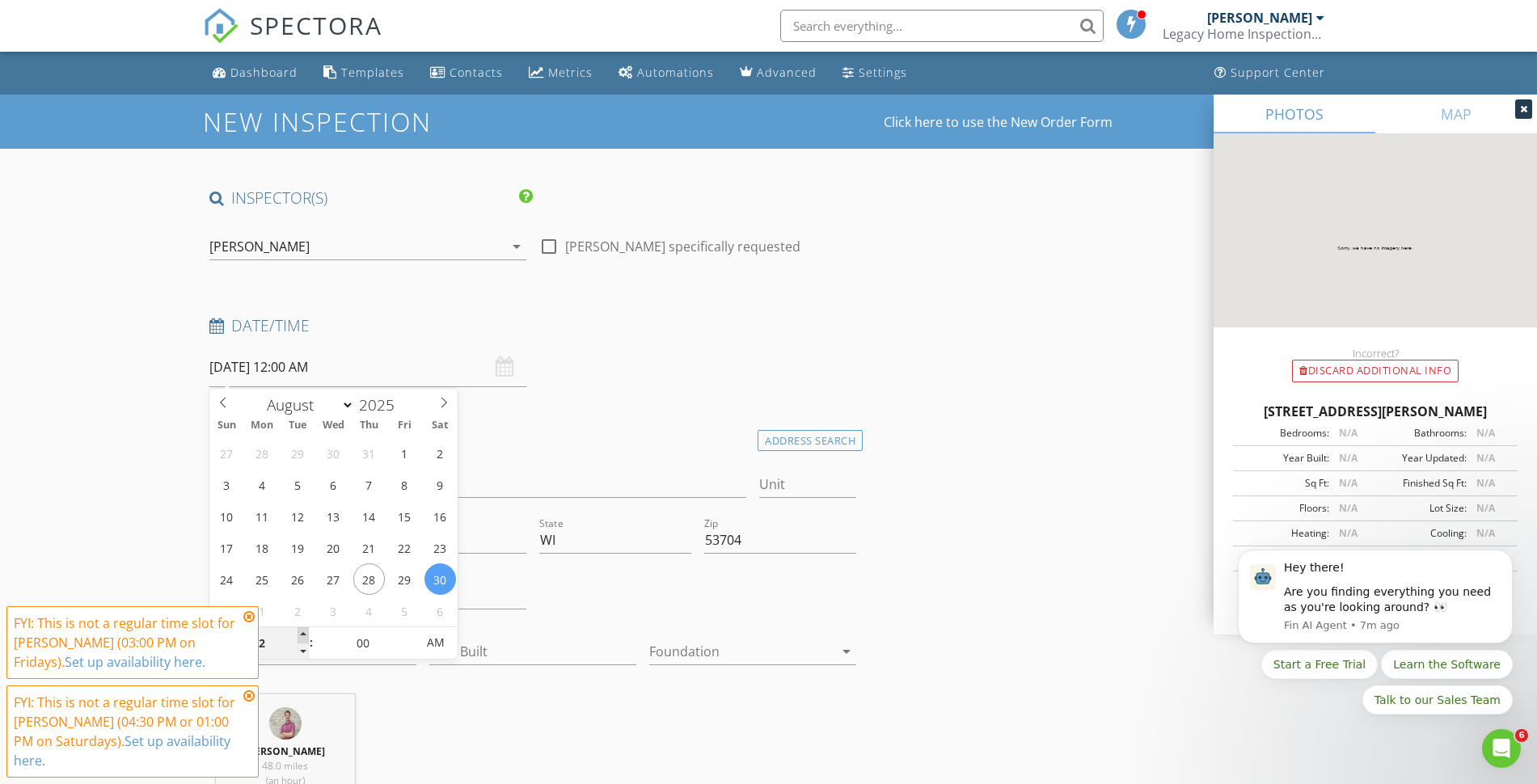
type input "01"
type input "08/30/2025 1:00 AM"
click at [308, 635] on span at bounding box center [302, 635] width 11 height 16
click at [247, 616] on icon at bounding box center [249, 616] width 11 height 13
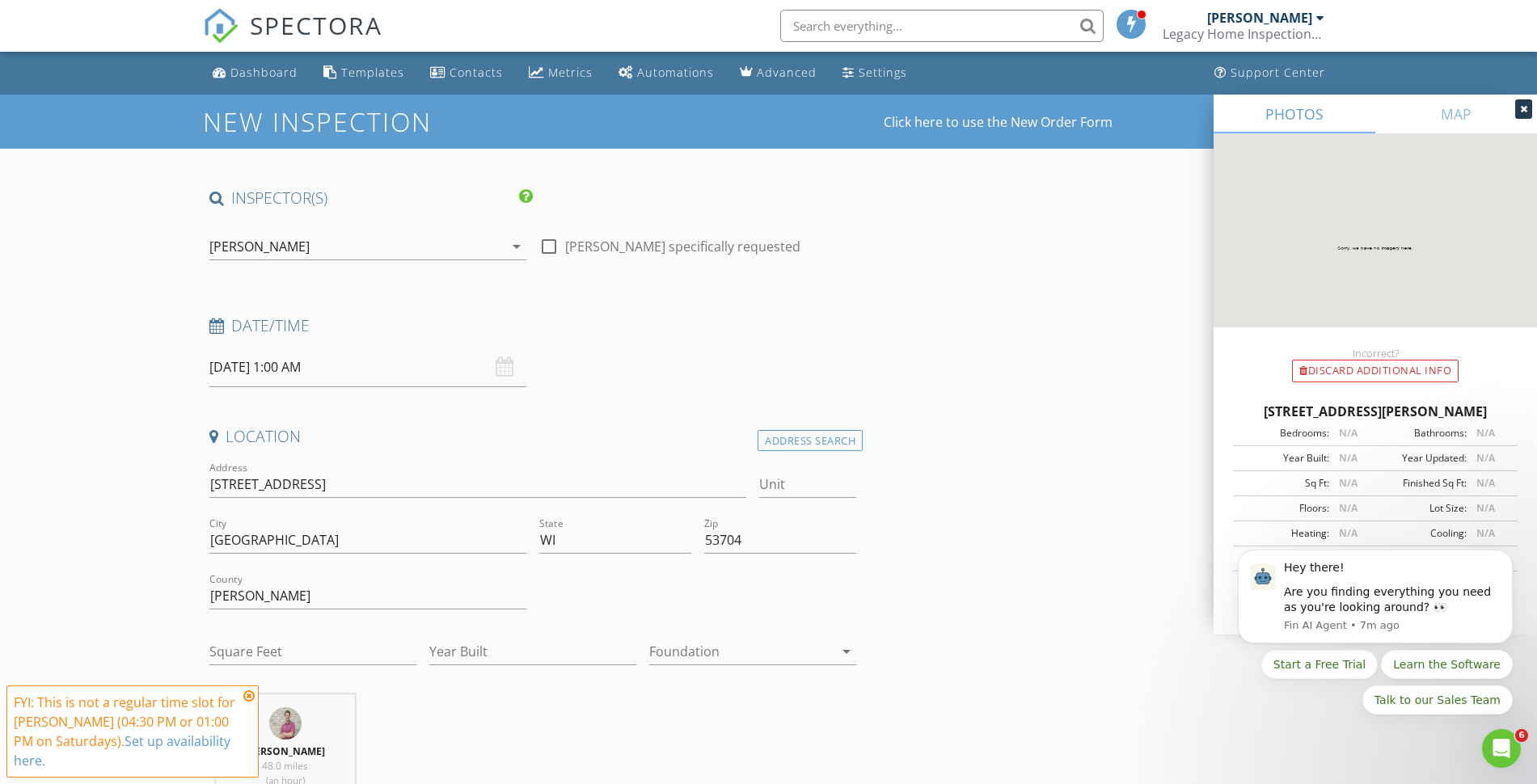
click at [350, 371] on input "08/30/2025 1:00 AM" at bounding box center [368, 367] width 317 height 40
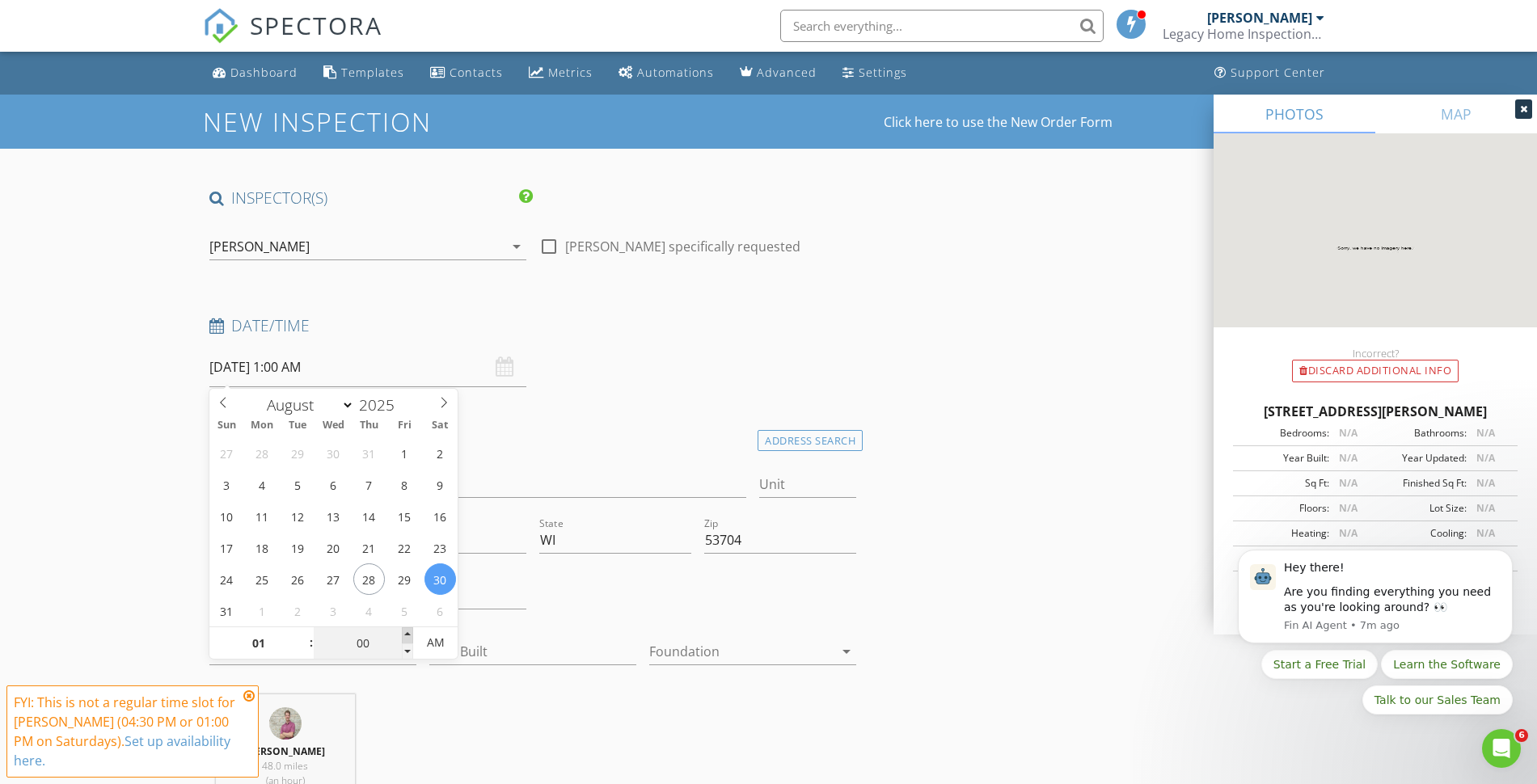
type input "05"
type input "08/30/2025 1:05 AM"
click at [407, 628] on span at bounding box center [407, 635] width 11 height 16
type input "10"
type input "08/30/2025 1:10 AM"
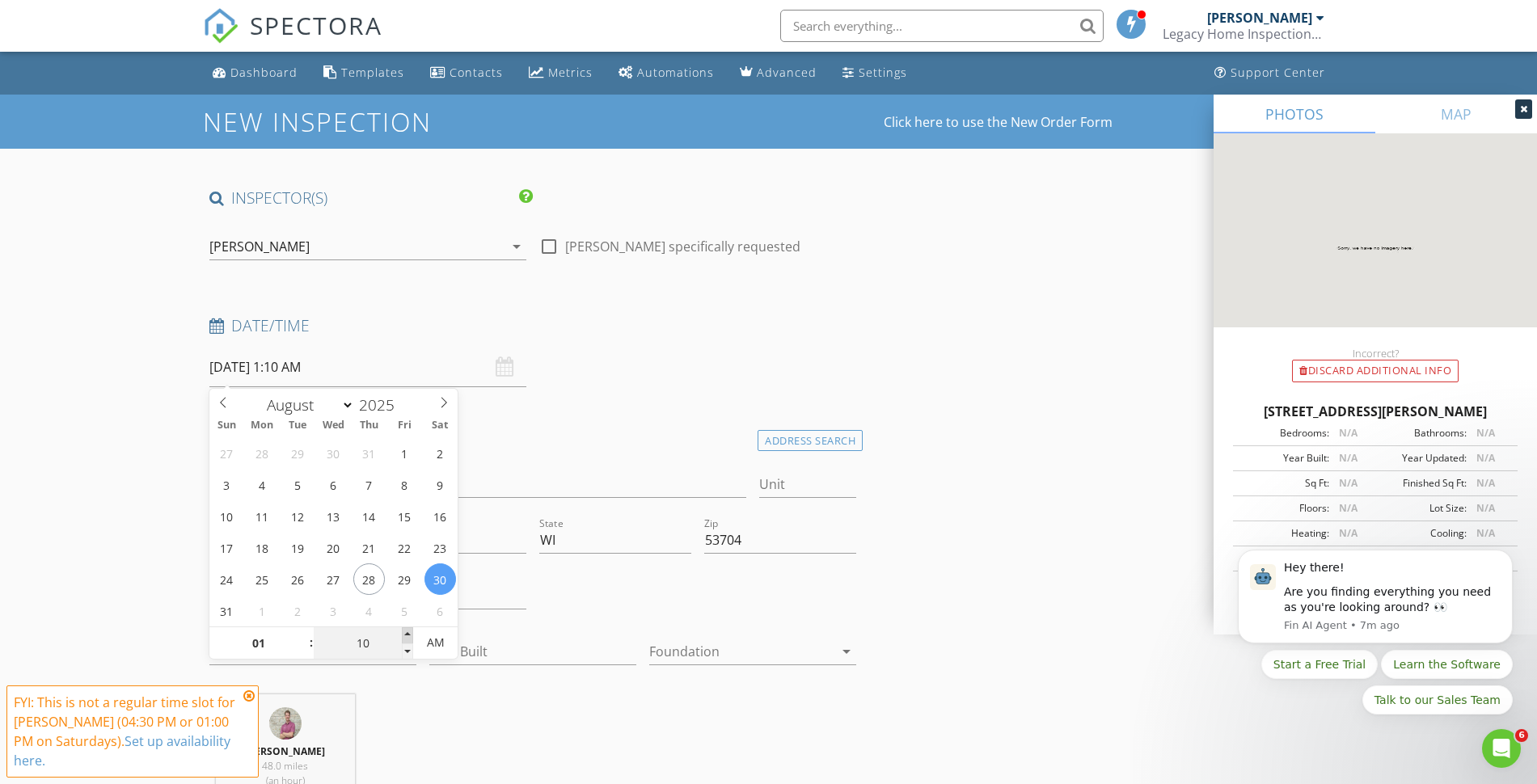
click at [407, 628] on span at bounding box center [407, 635] width 11 height 16
type input "05"
type input "08/30/2025 1:05 AM"
click at [402, 654] on span at bounding box center [407, 651] width 11 height 16
type input "00"
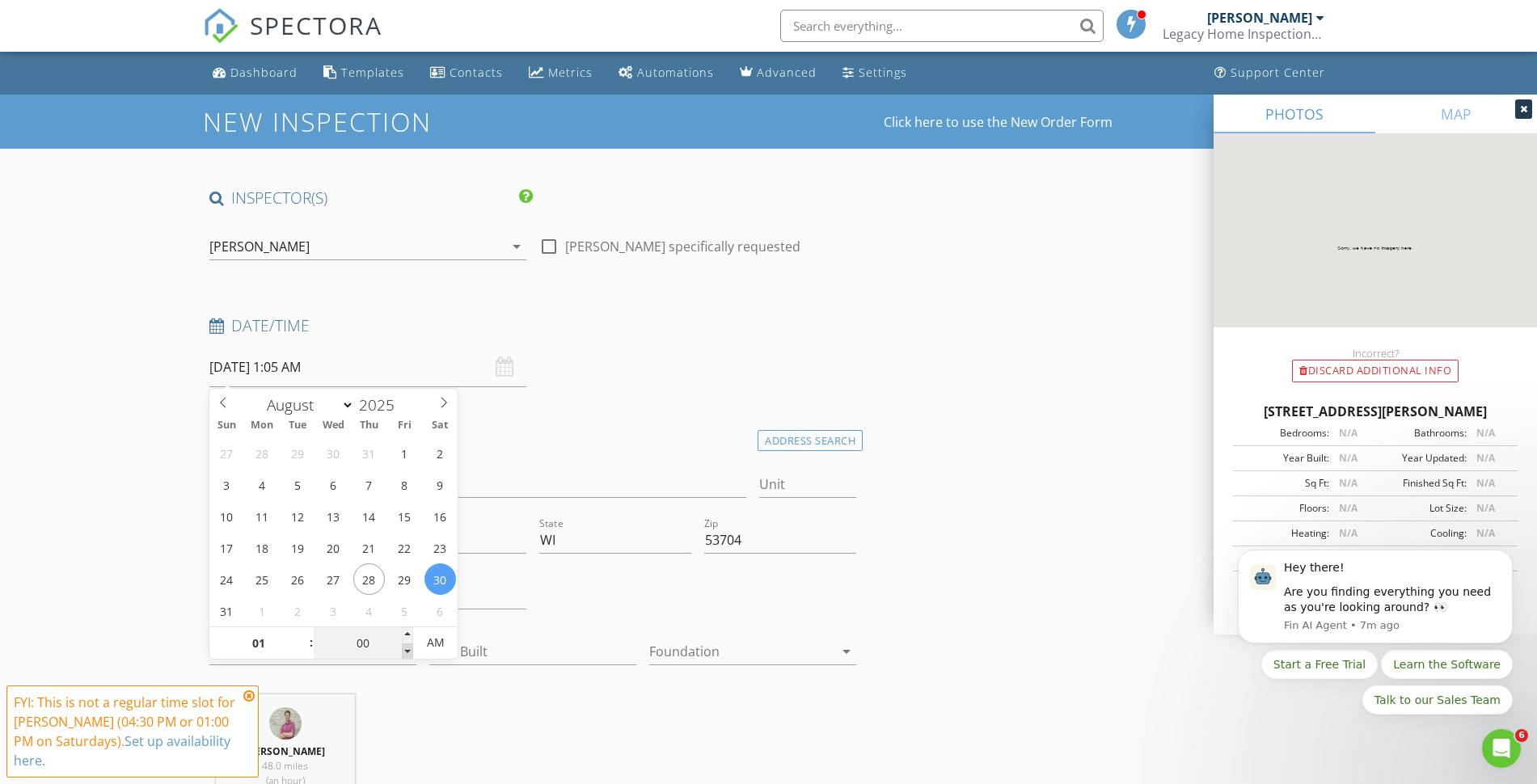
type input "08/30/2025 1:00 AM"
click at [402, 654] on span at bounding box center [407, 651] width 11 height 16
type input "02"
type input "08/30/2025 2:00 AM"
click at [306, 630] on span at bounding box center [302, 635] width 11 height 16
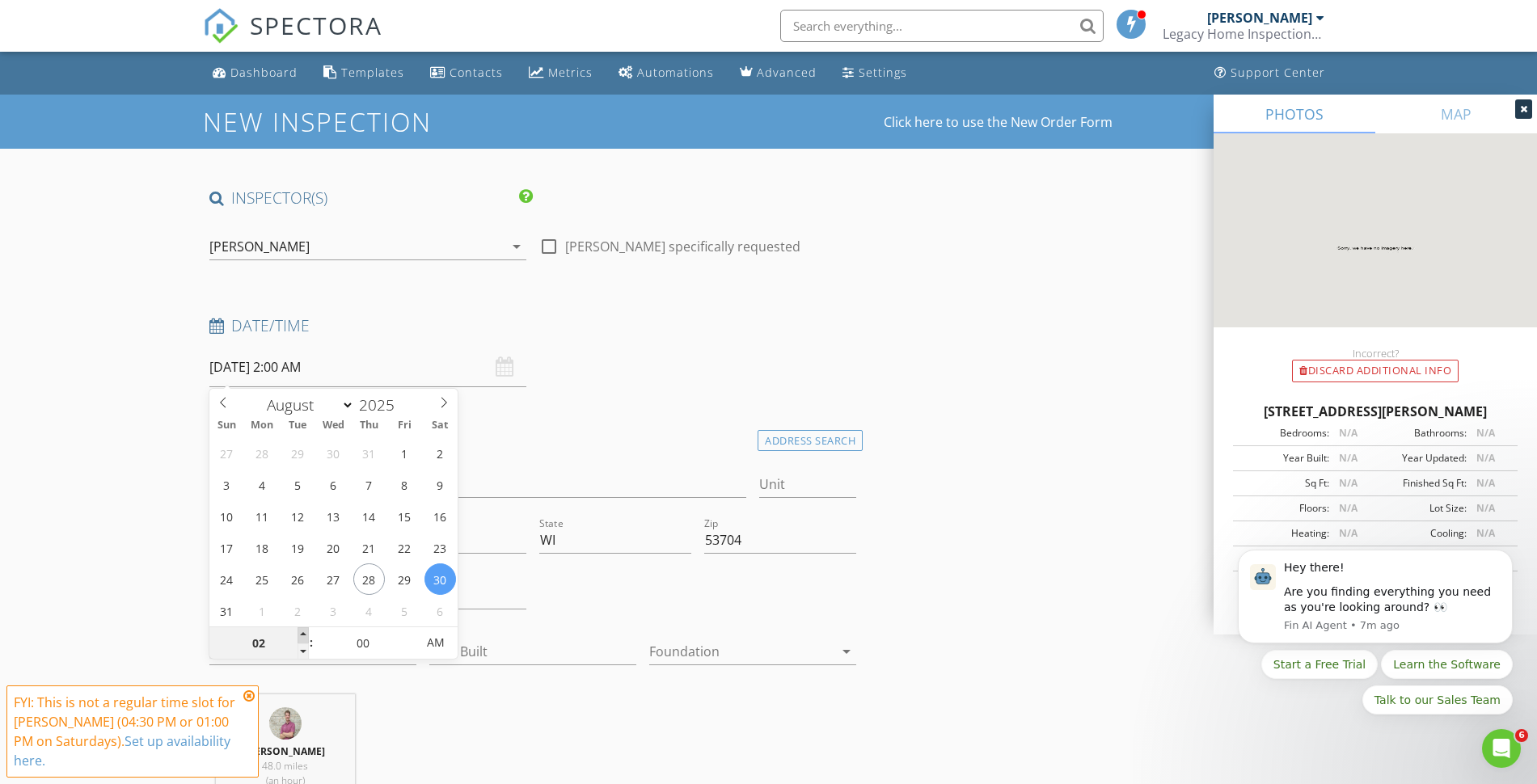
type input "03"
type input "08/30/2025 3:00 AM"
click at [306, 630] on span at bounding box center [302, 635] width 11 height 16
type input "04"
click at [306, 630] on span at bounding box center [302, 635] width 11 height 16
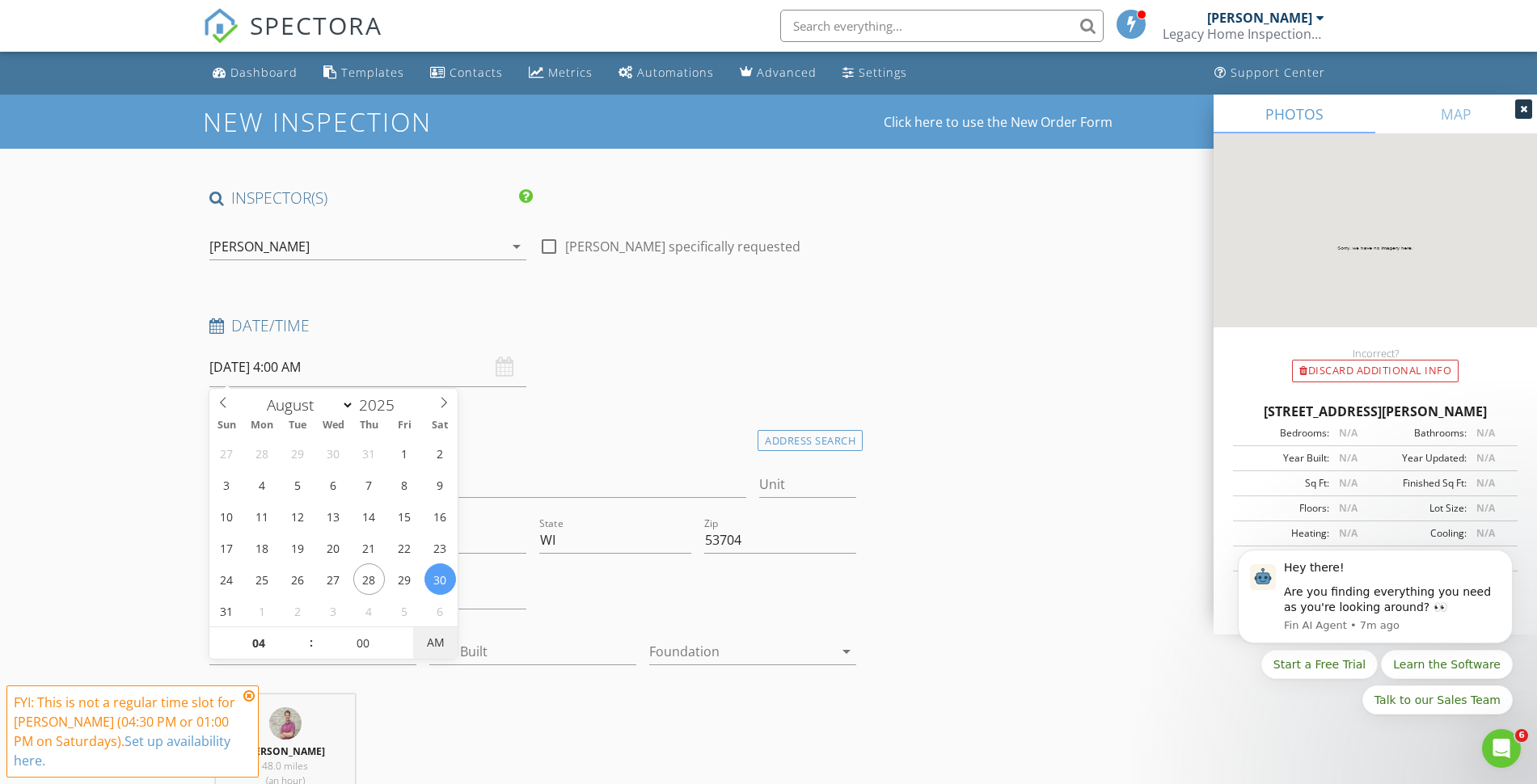
type input "08/30/2025 4:00 PM"
click at [434, 646] on span "PM" at bounding box center [435, 642] width 45 height 33
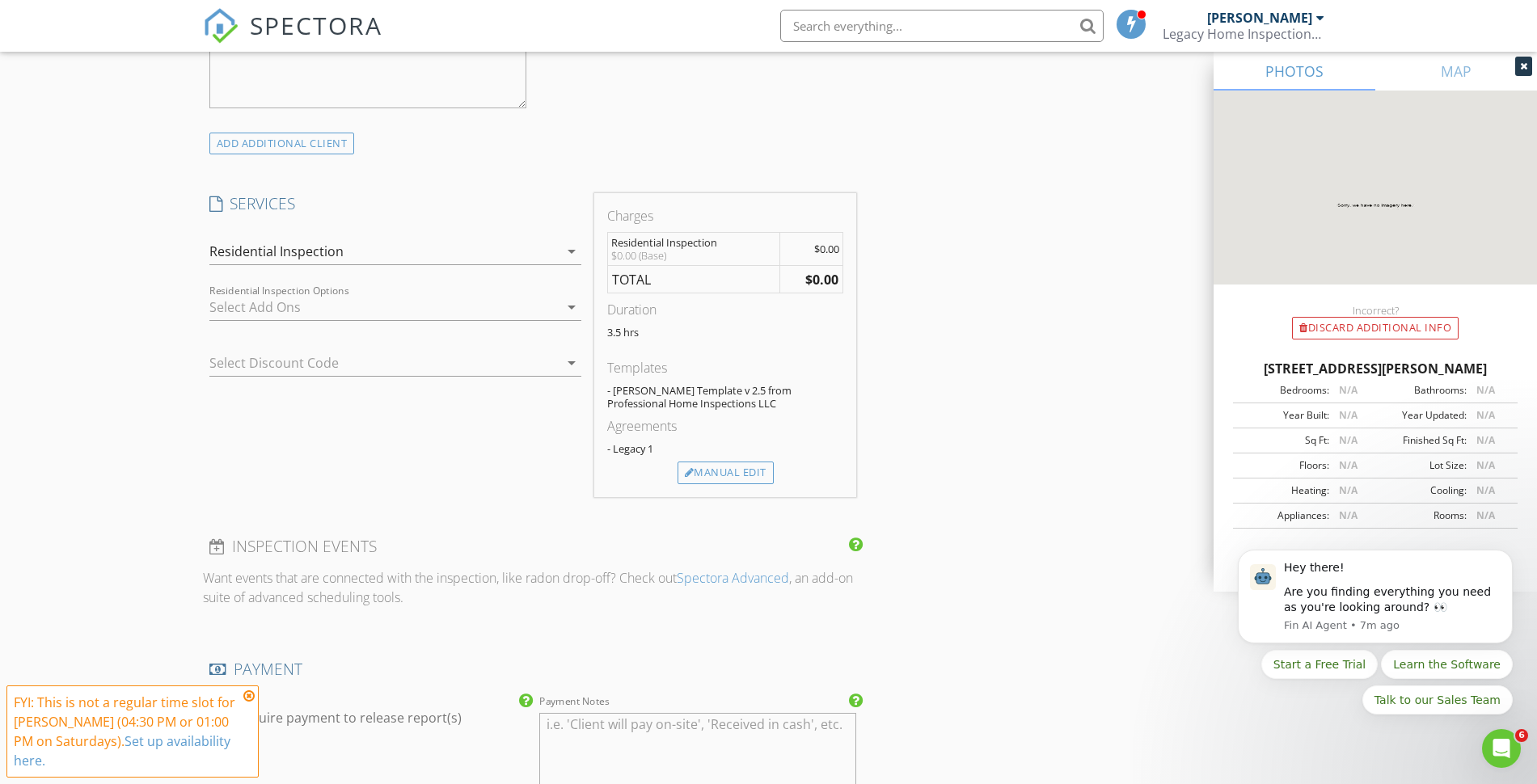
scroll to position [1106, 0]
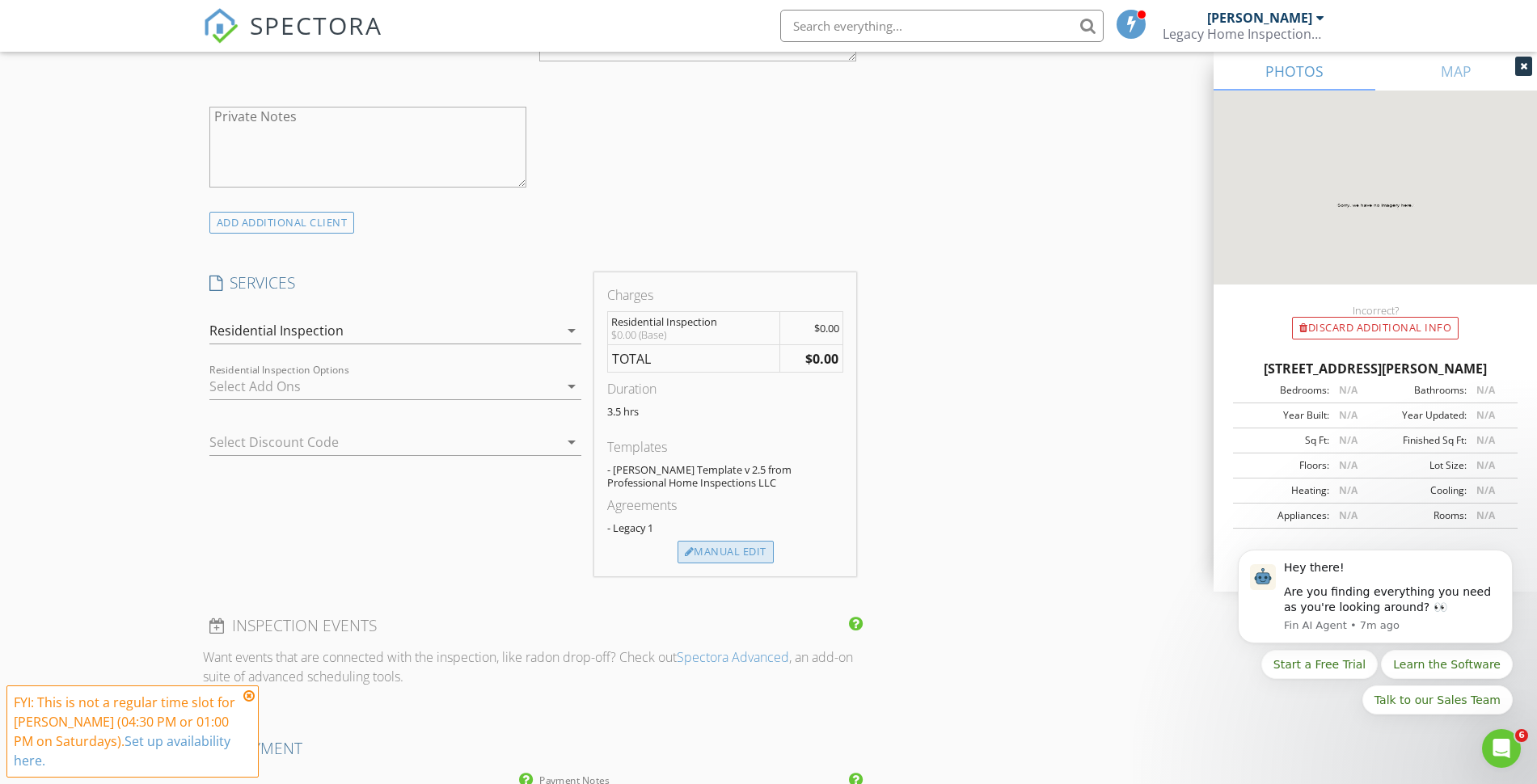
click at [717, 547] on div "Manual Edit" at bounding box center [725, 552] width 96 height 23
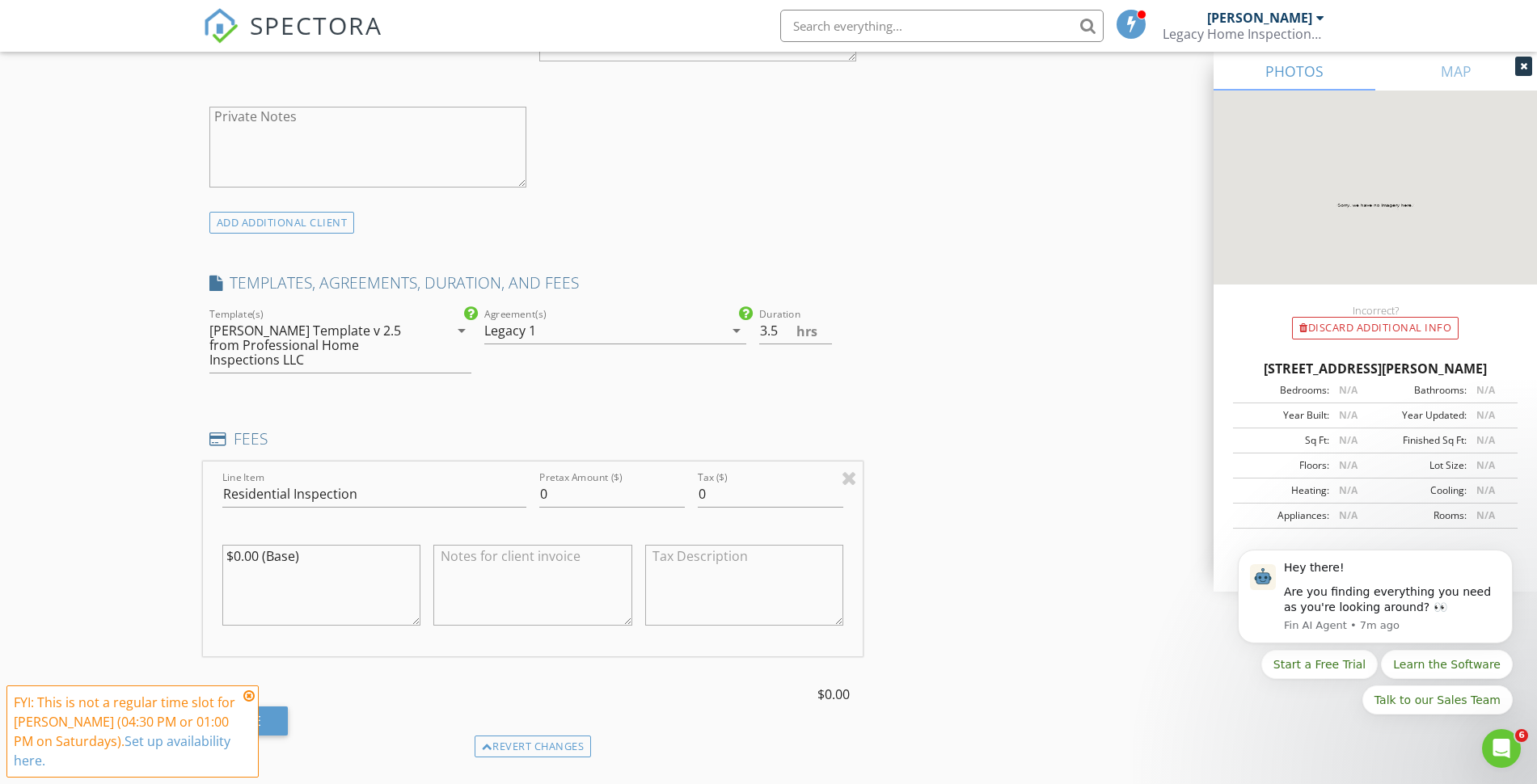
click at [596, 330] on div "Legacy 1" at bounding box center [604, 330] width 239 height 25
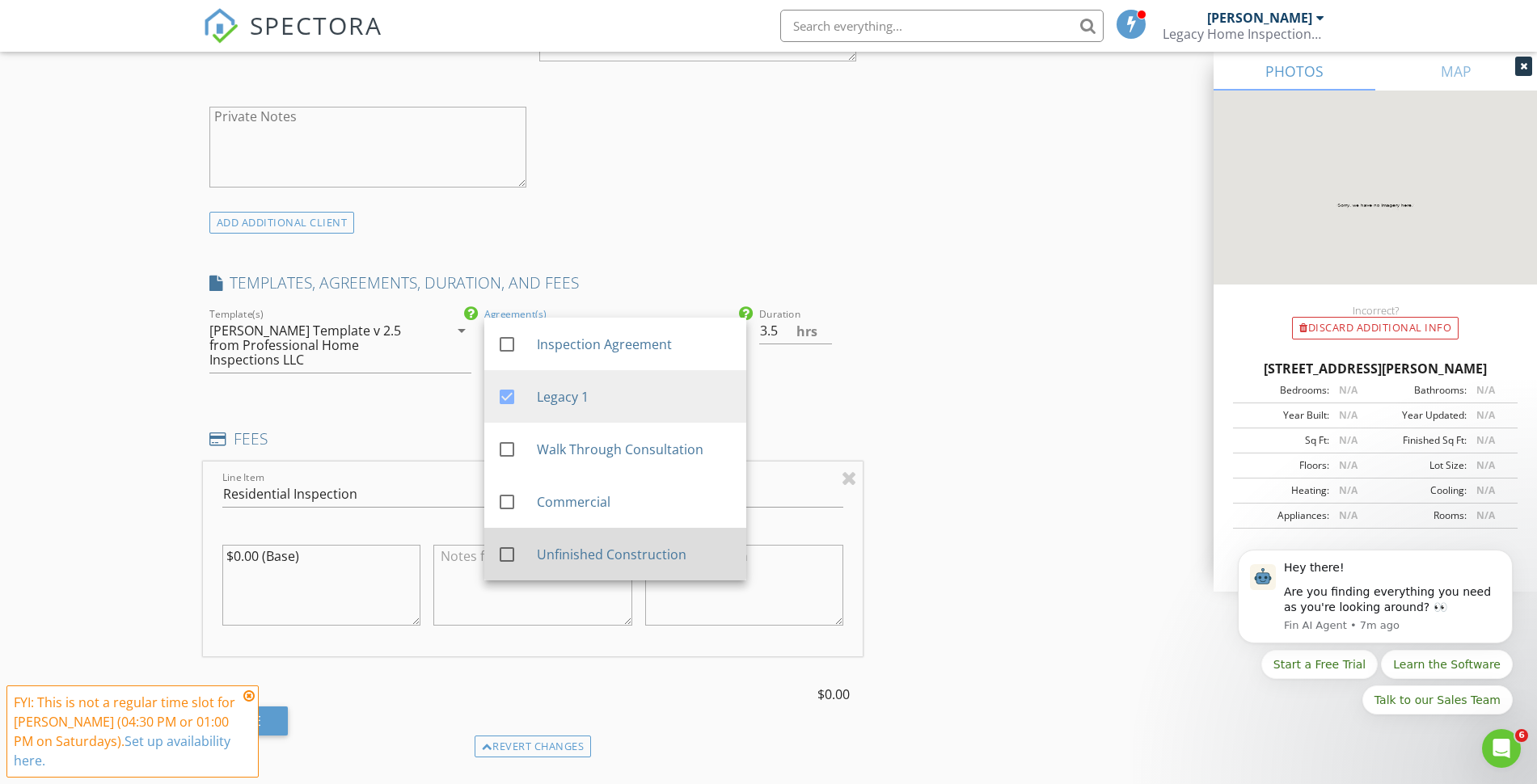
click at [541, 537] on div "check_box_outline_blank Unfinished Construction" at bounding box center [615, 554] width 236 height 40
click at [645, 231] on div "ADD ADDITIONAL client" at bounding box center [533, 222] width 660 height 22
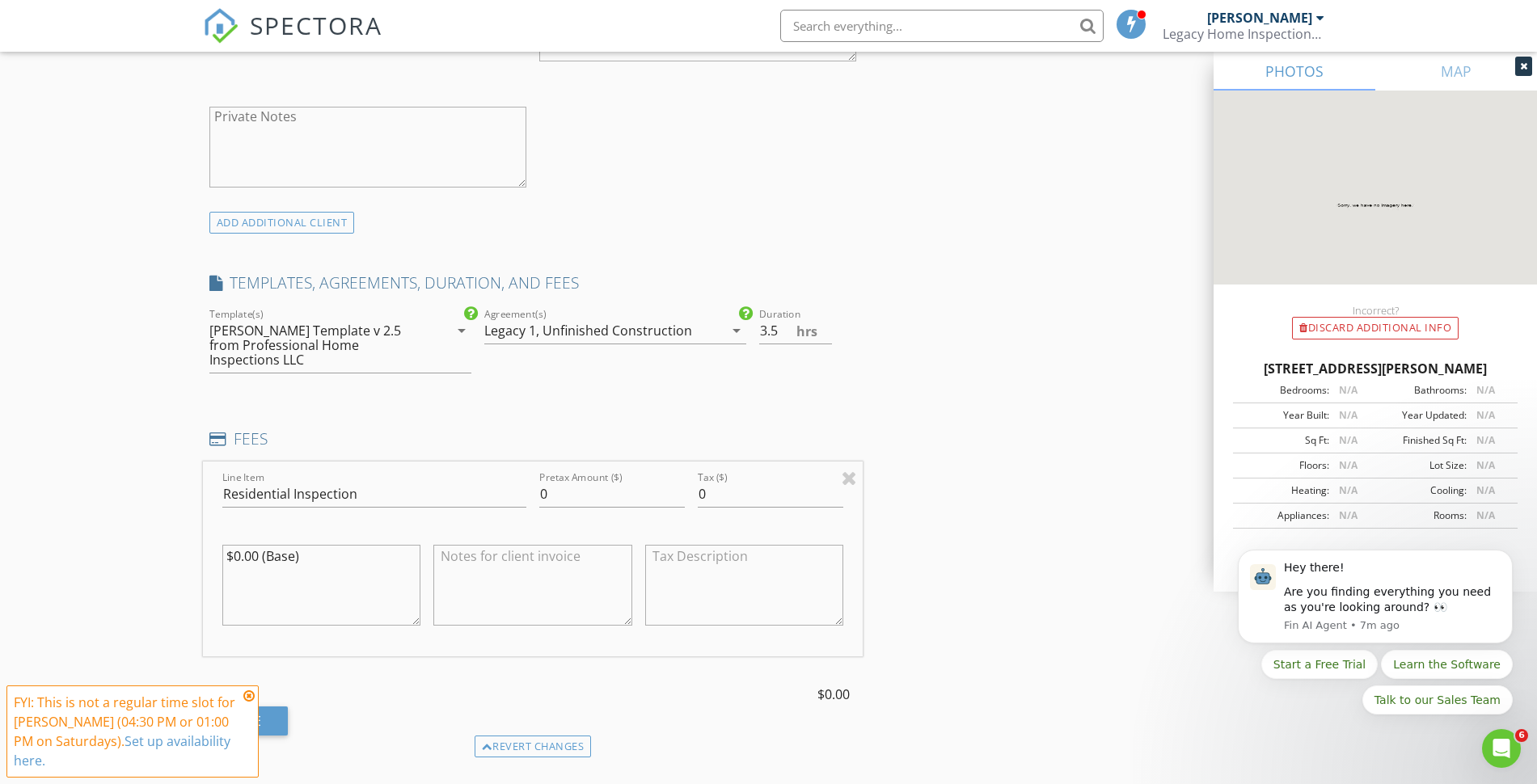
click at [529, 327] on div "Legacy 1," at bounding box center [512, 330] width 55 height 15
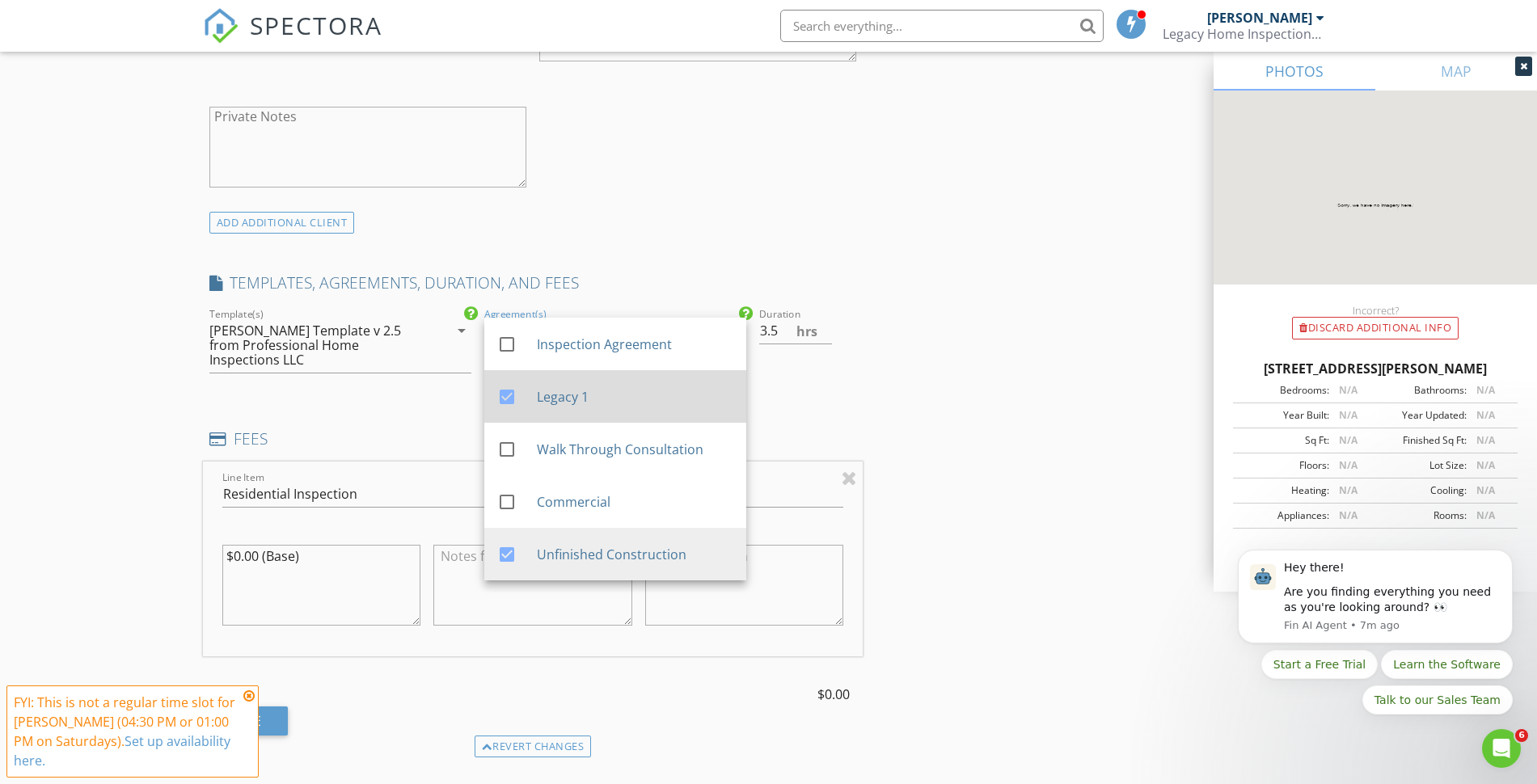
click at [507, 399] on div at bounding box center [506, 396] width 27 height 27
click at [696, 200] on div "check_box_outline_blank Client is a Company/Organization First Name Gloria Last…" at bounding box center [533, 3] width 660 height 418
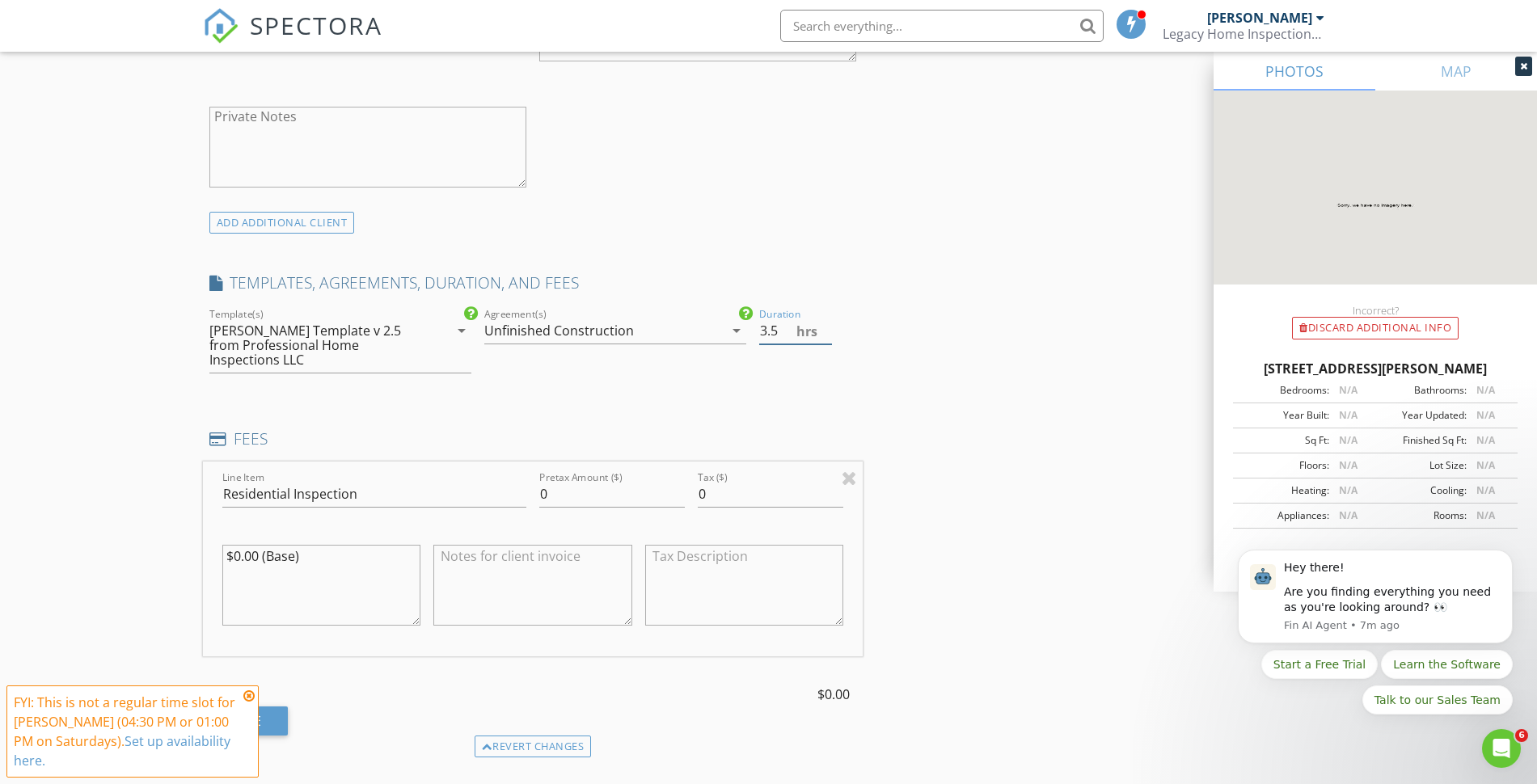
click at [776, 328] on input "3.5" at bounding box center [795, 330] width 73 height 26
type input "3"
type input "2"
click at [896, 333] on div "INSPECTOR(S) check_box Noah Siegmann PRIMARY Noah Siegmann arrow_drop_down chec…" at bounding box center [768, 509] width 1132 height 2855
click at [582, 481] on input "0" at bounding box center [611, 494] width 145 height 26
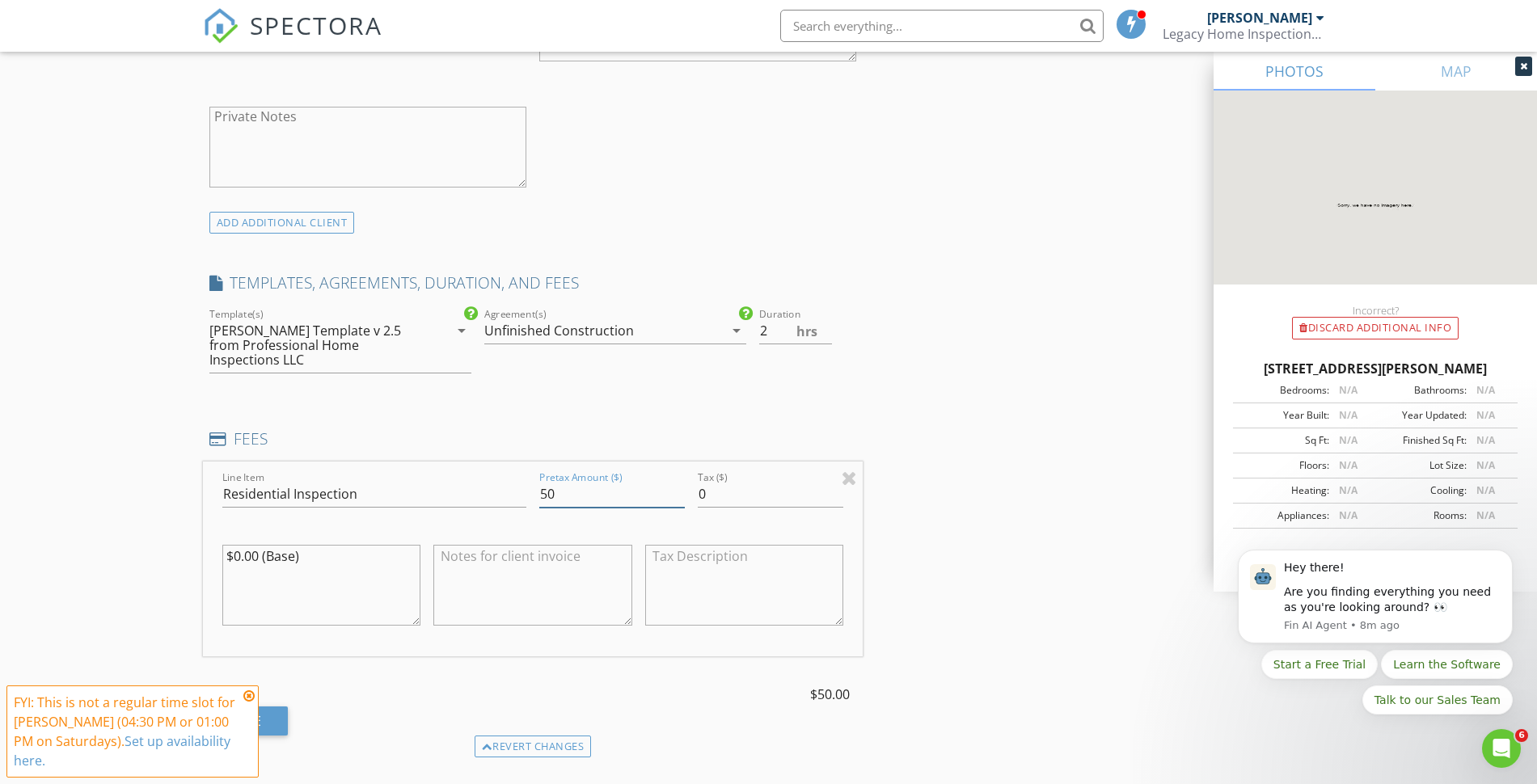
type input "5"
type input "495"
click at [517, 549] on textarea at bounding box center [533, 585] width 199 height 81
click at [260, 545] on textarea "$0.00 (Base)" at bounding box center [322, 585] width 199 height 81
type textarea "$825.00 (Base)"
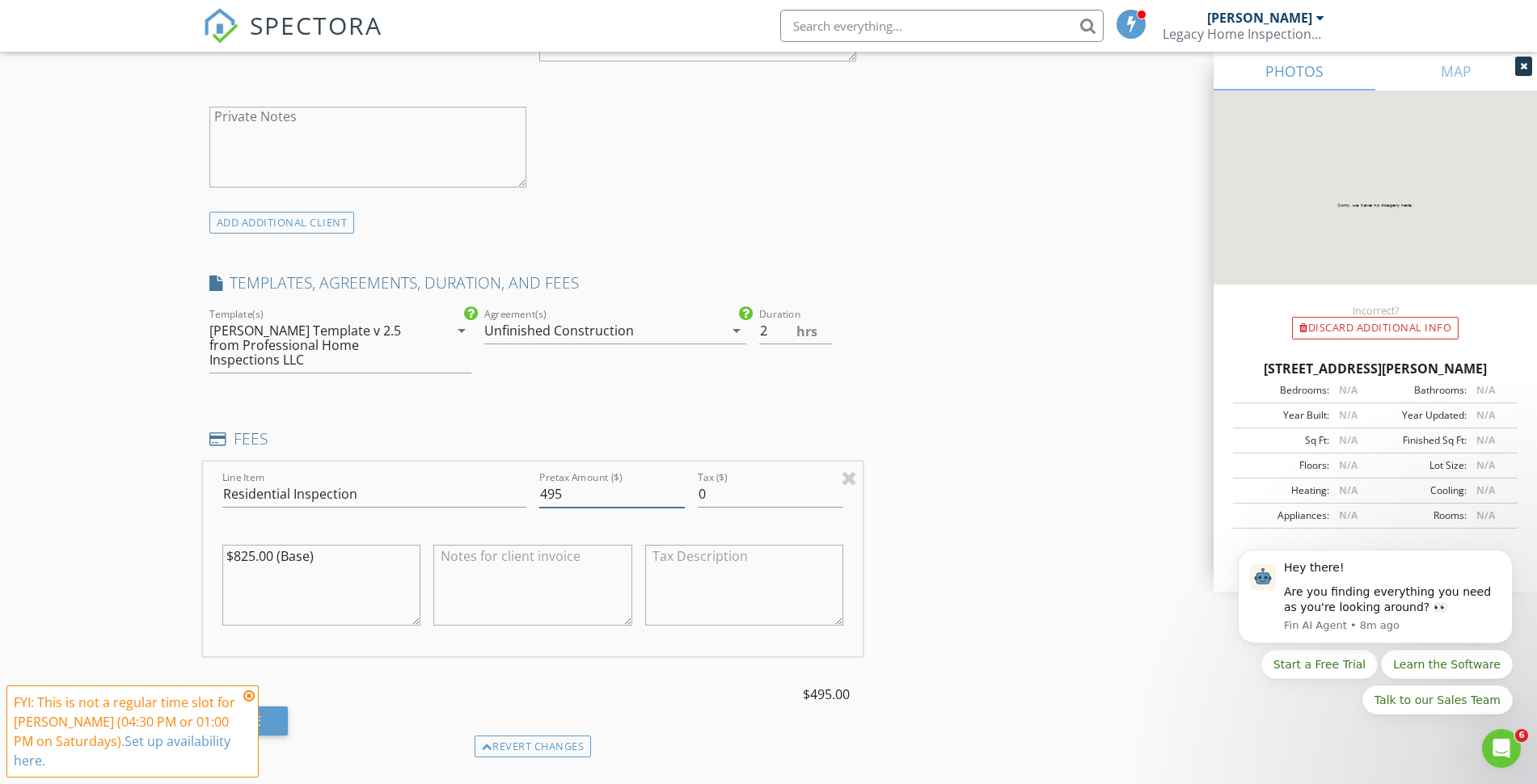
click at [546, 481] on input "495" at bounding box center [611, 494] width 145 height 26
type input "595"
click at [503, 545] on textarea at bounding box center [533, 585] width 199 height 81
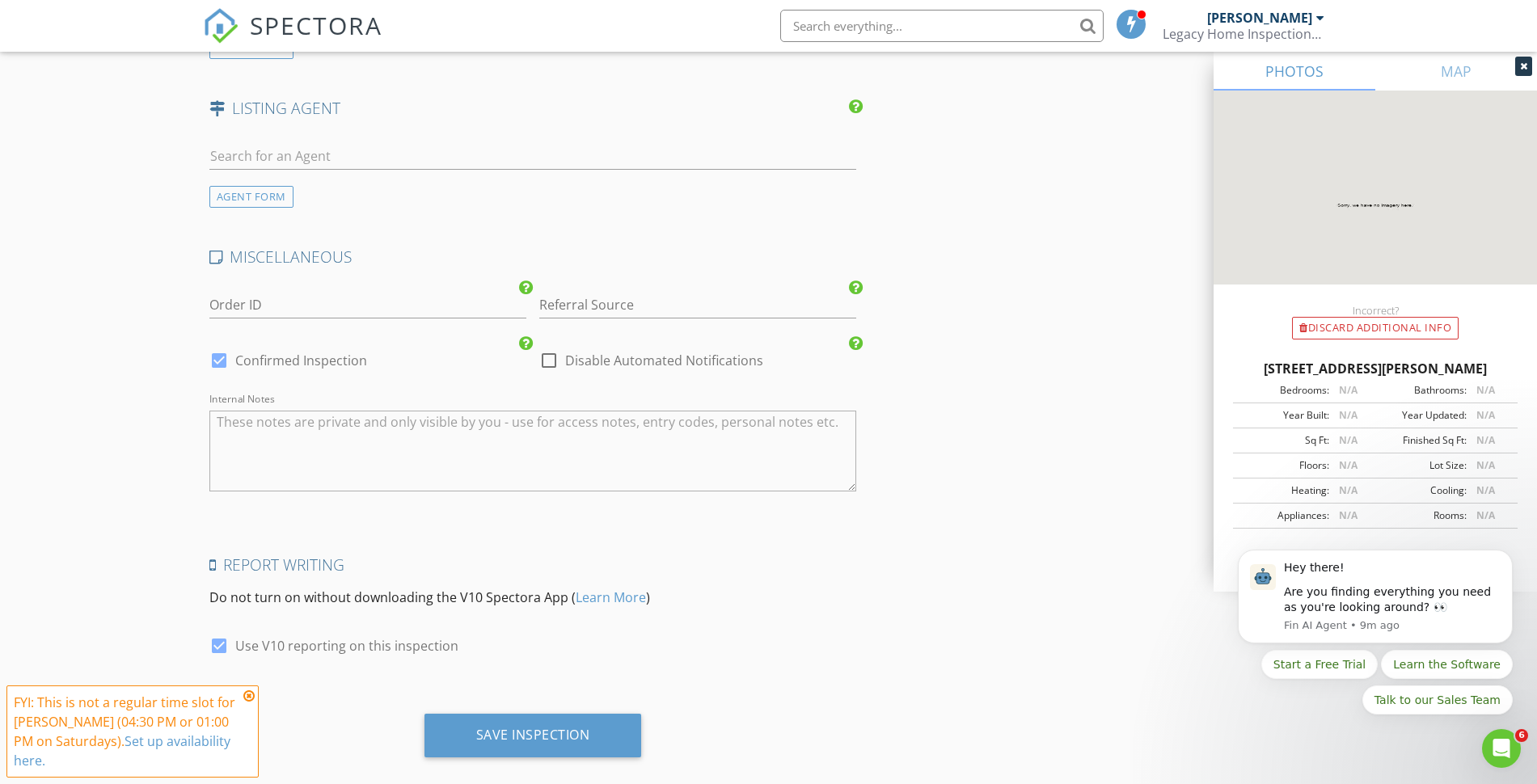
scroll to position [2283, 0]
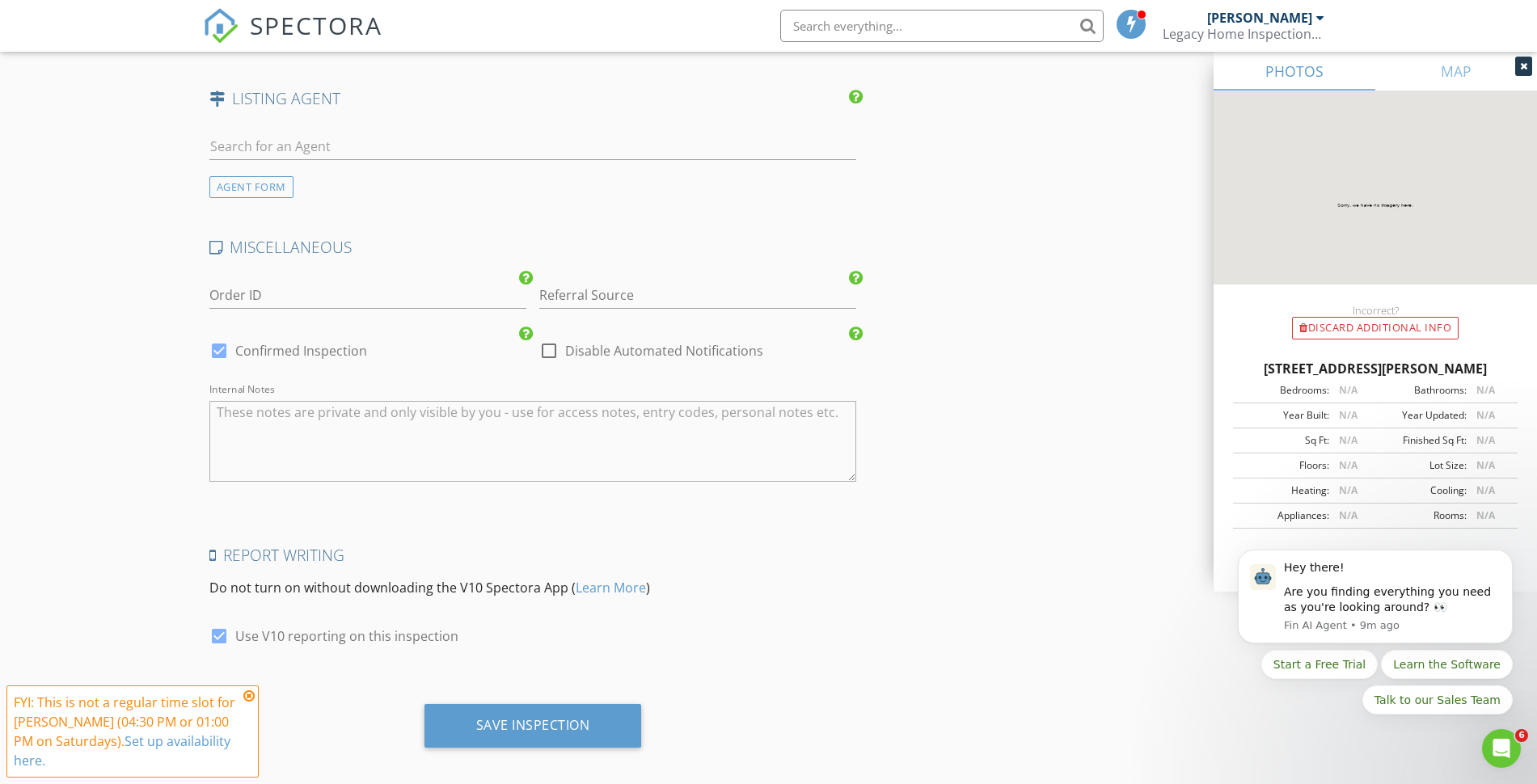
type textarea "$230.00 discount- unfinished construction"
click at [246, 696] on icon at bounding box center [249, 695] width 11 height 13
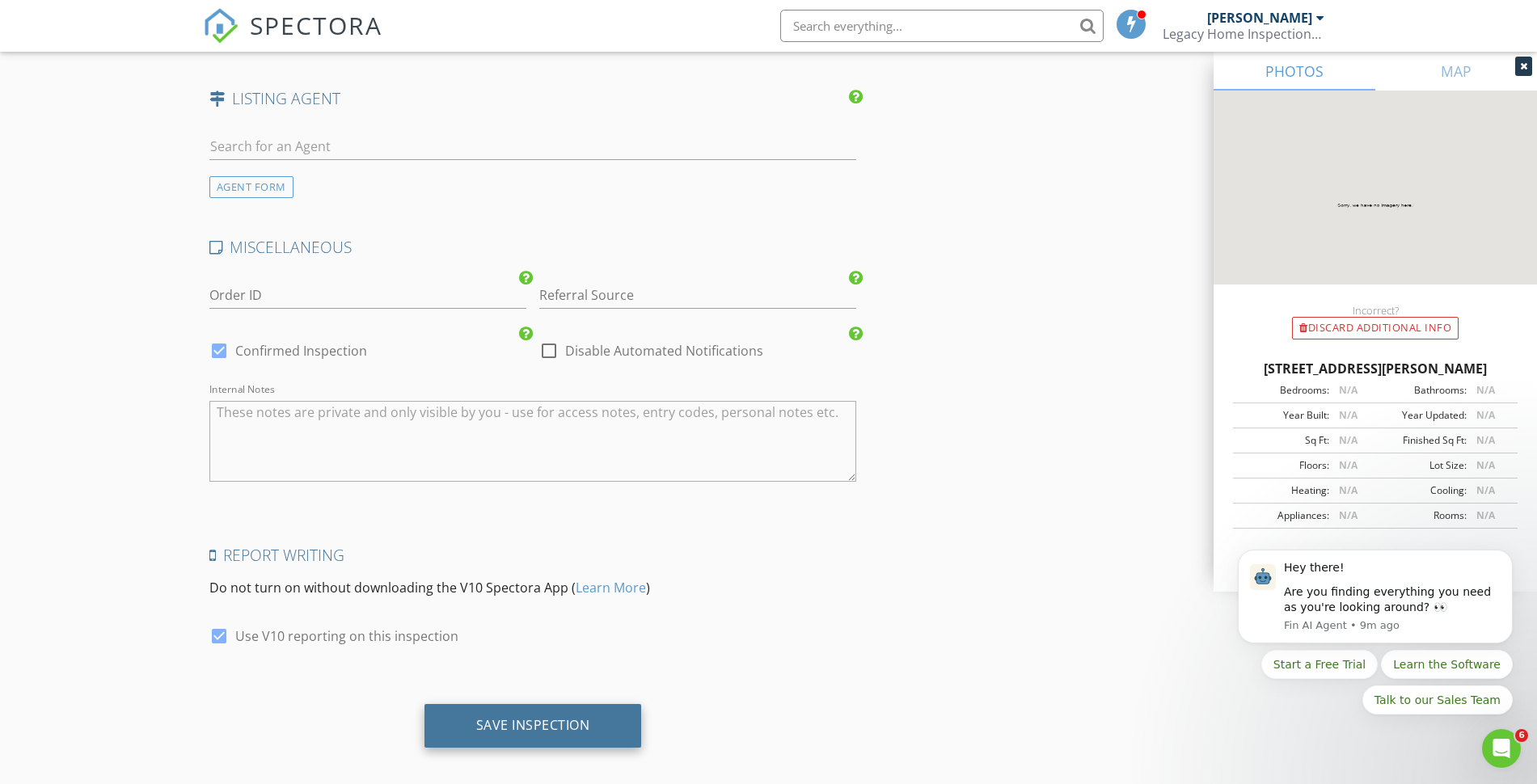
click at [552, 716] on div "Save Inspection" at bounding box center [533, 724] width 114 height 16
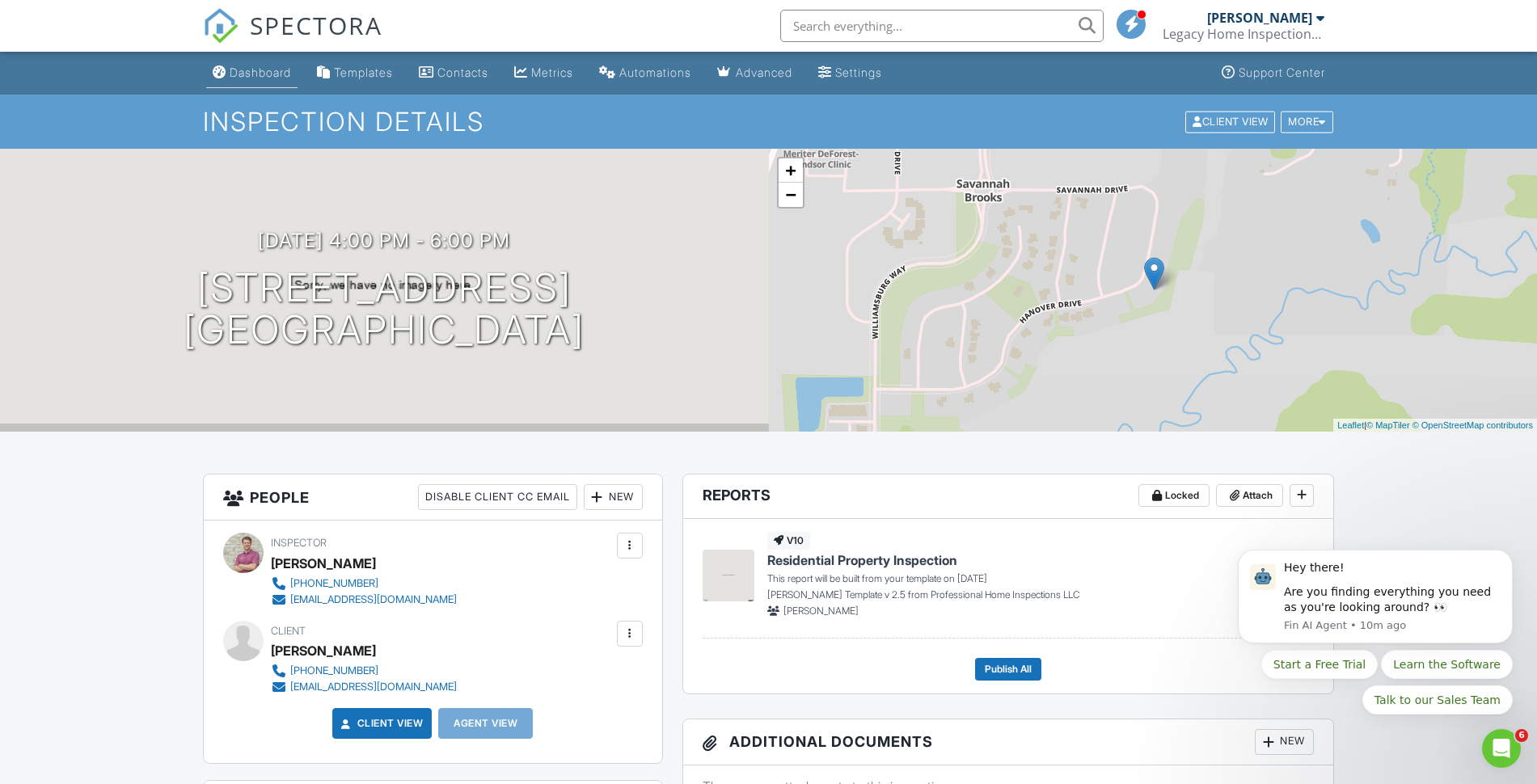
click at [285, 69] on div "Dashboard" at bounding box center [260, 72] width 62 height 14
